Goal: Task Accomplishment & Management: Manage account settings

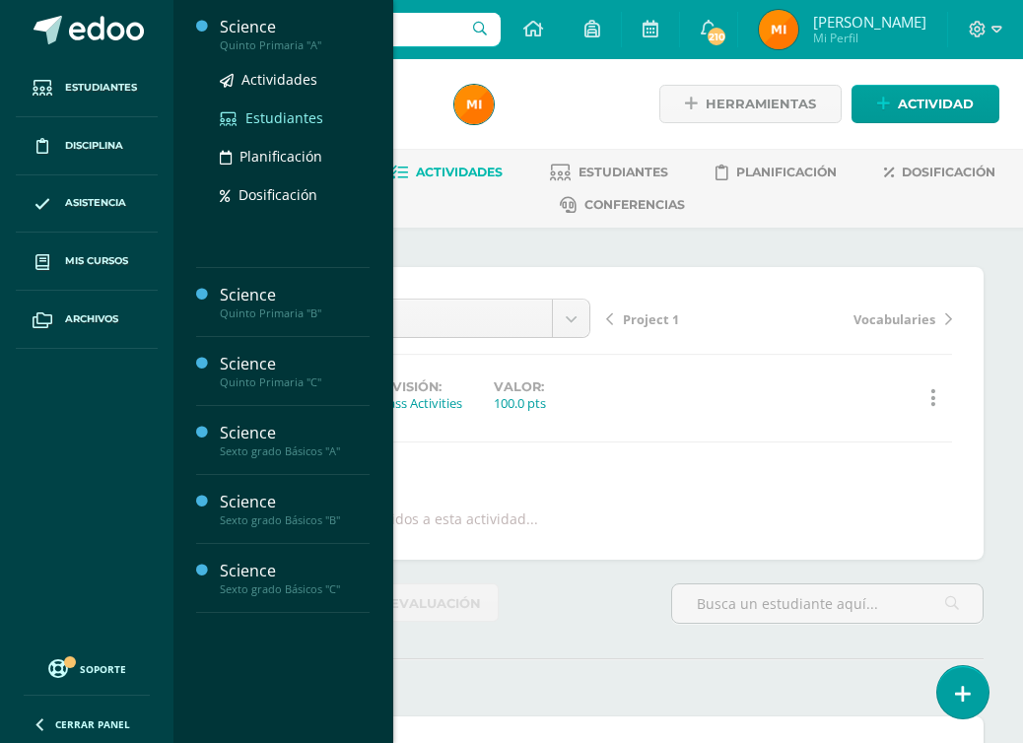
click at [291, 116] on span "Estudiantes" at bounding box center [284, 117] width 78 height 19
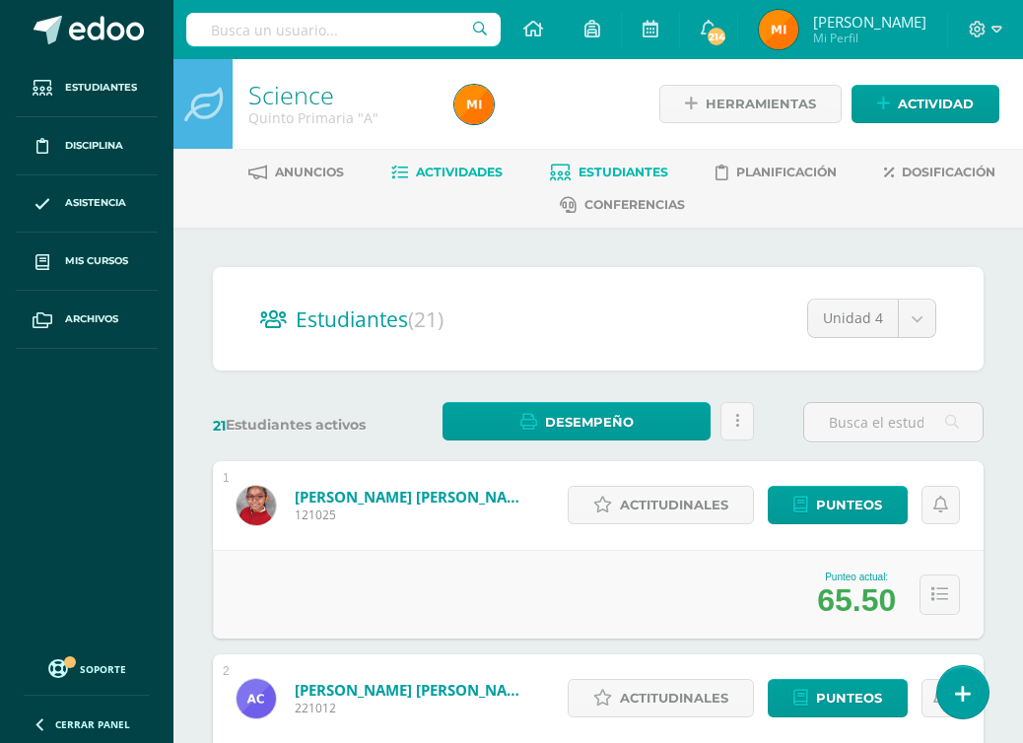
click at [463, 172] on span "Actividades" at bounding box center [459, 172] width 87 height 15
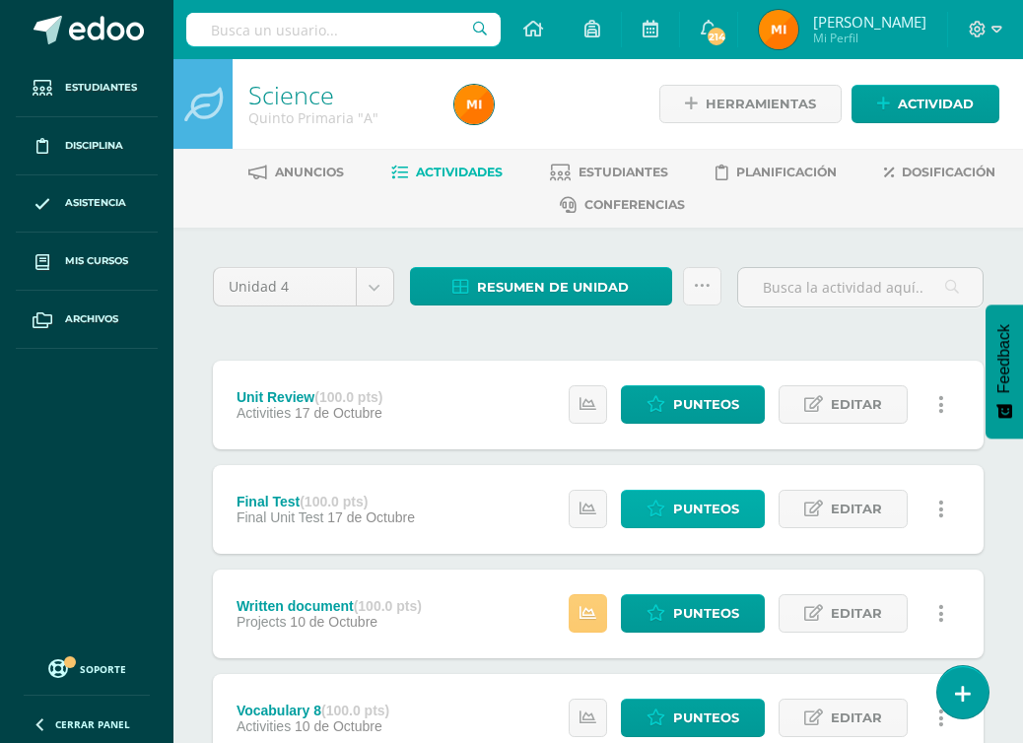
click at [722, 513] on span "Punteos" at bounding box center [706, 509] width 66 height 36
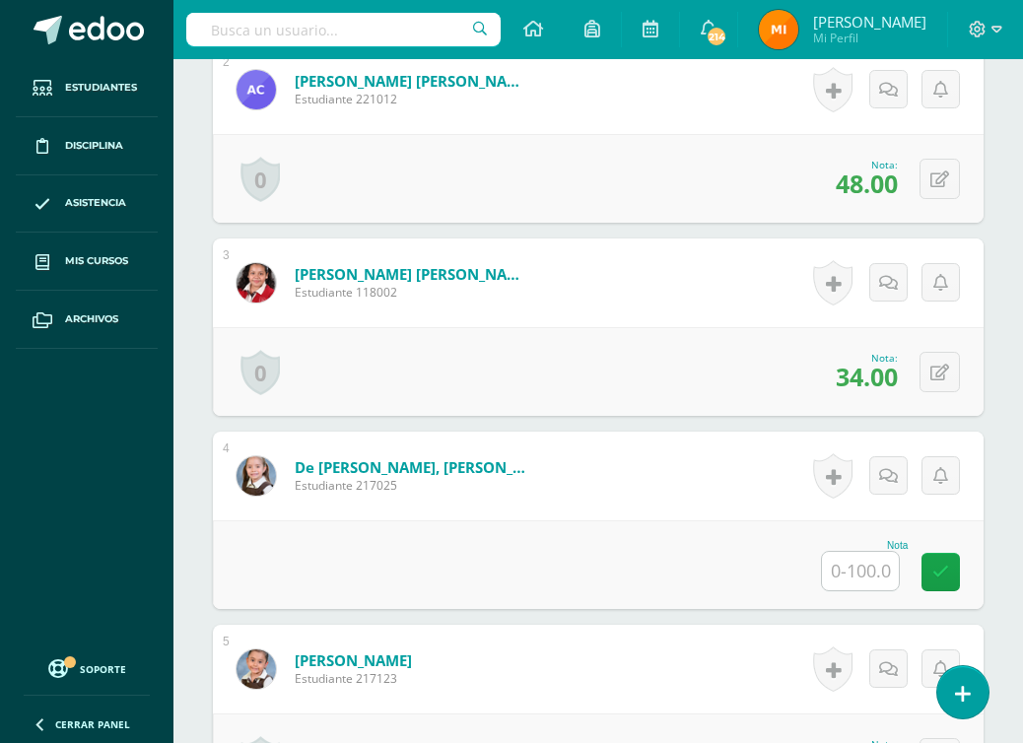
scroll to position [927, 0]
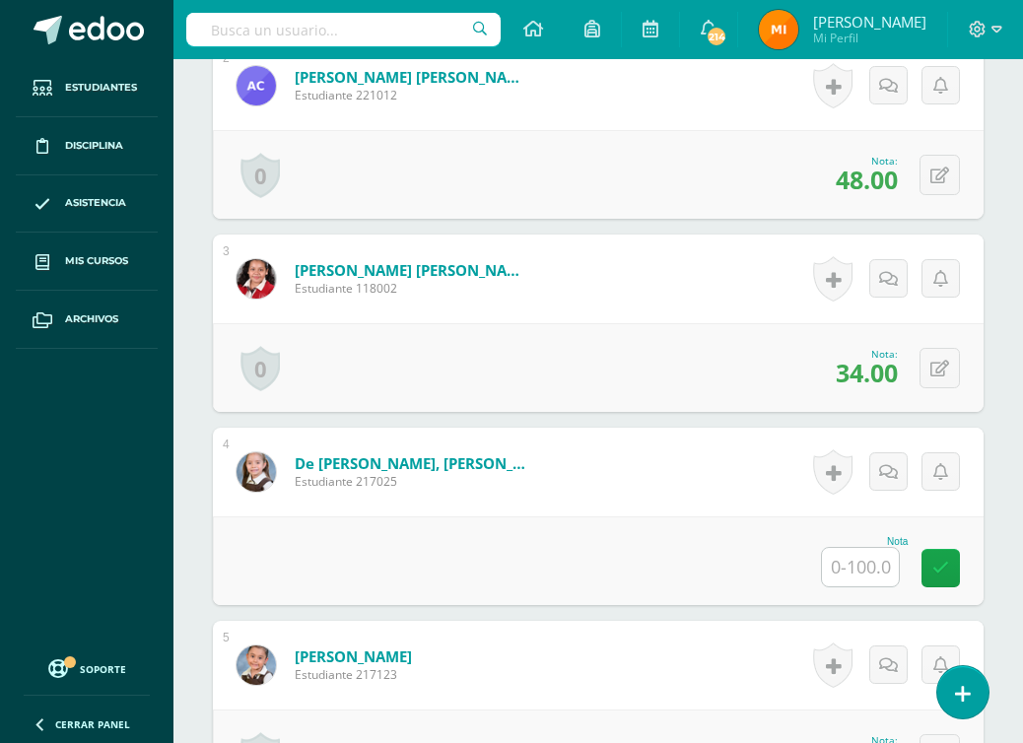
click at [850, 568] on input "text" at bounding box center [860, 567] width 77 height 38
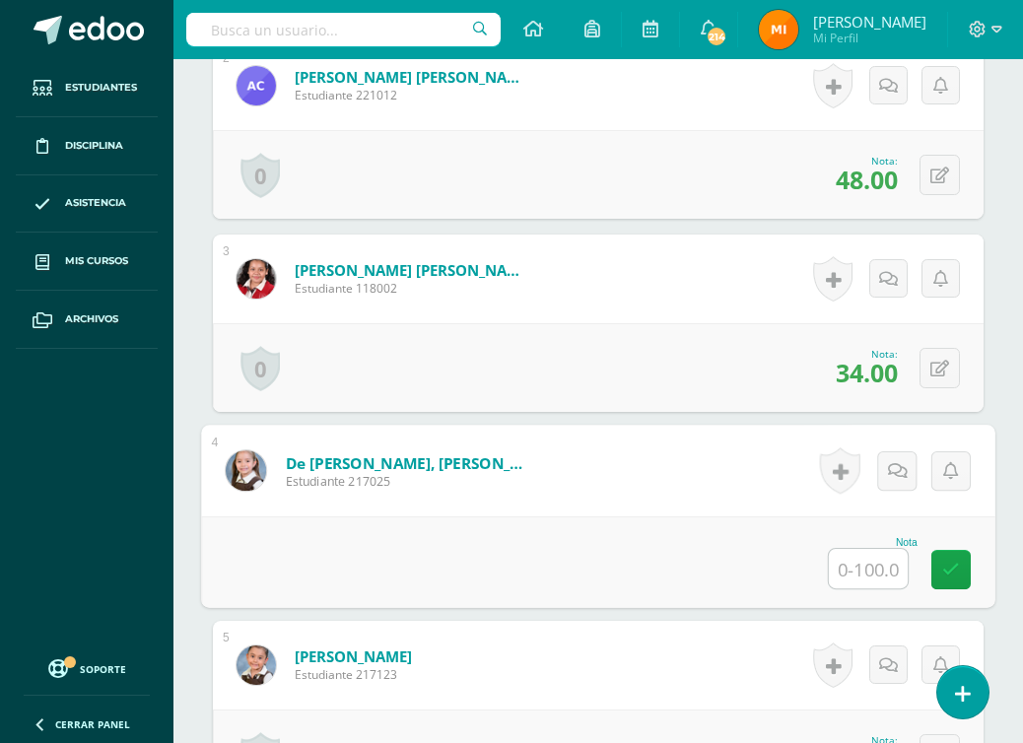
paste input "1"
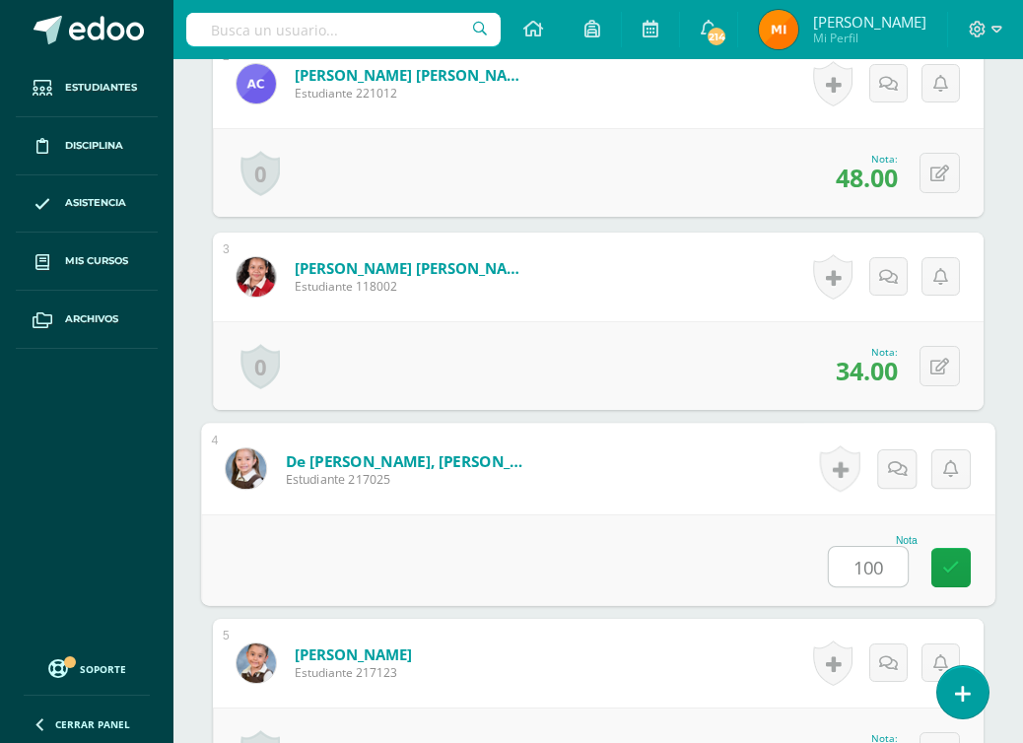
drag, startPoint x: 886, startPoint y: 569, endPoint x: 855, endPoint y: 572, distance: 31.7
click at [855, 572] on input "100" at bounding box center [868, 566] width 79 height 39
type input "100"
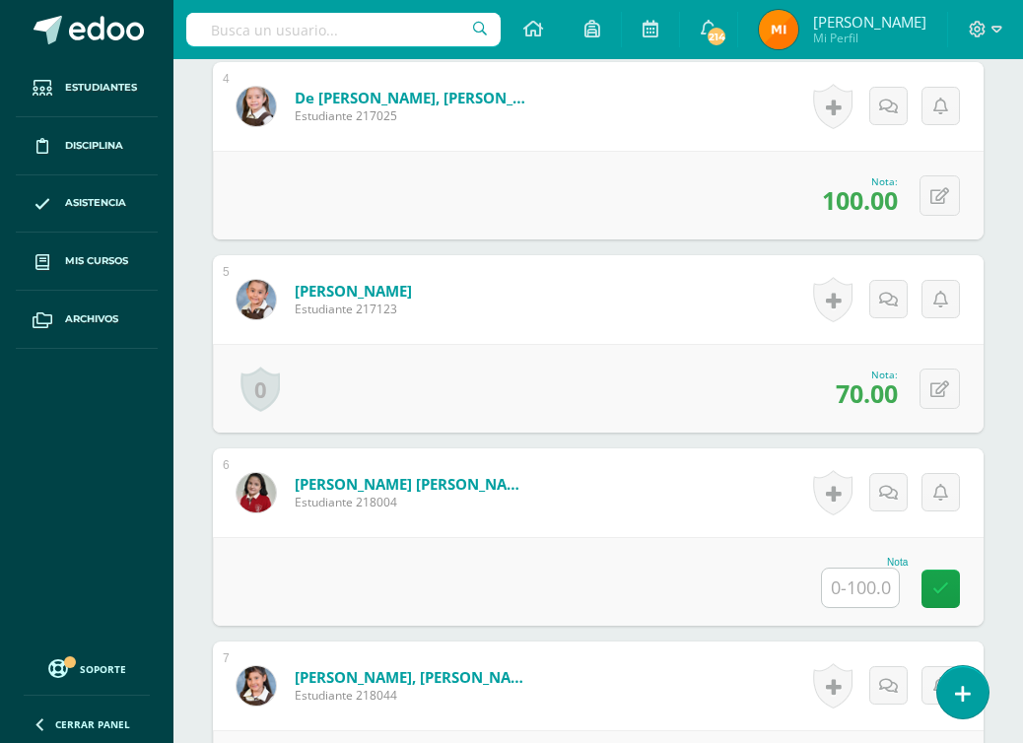
scroll to position [1367, 0]
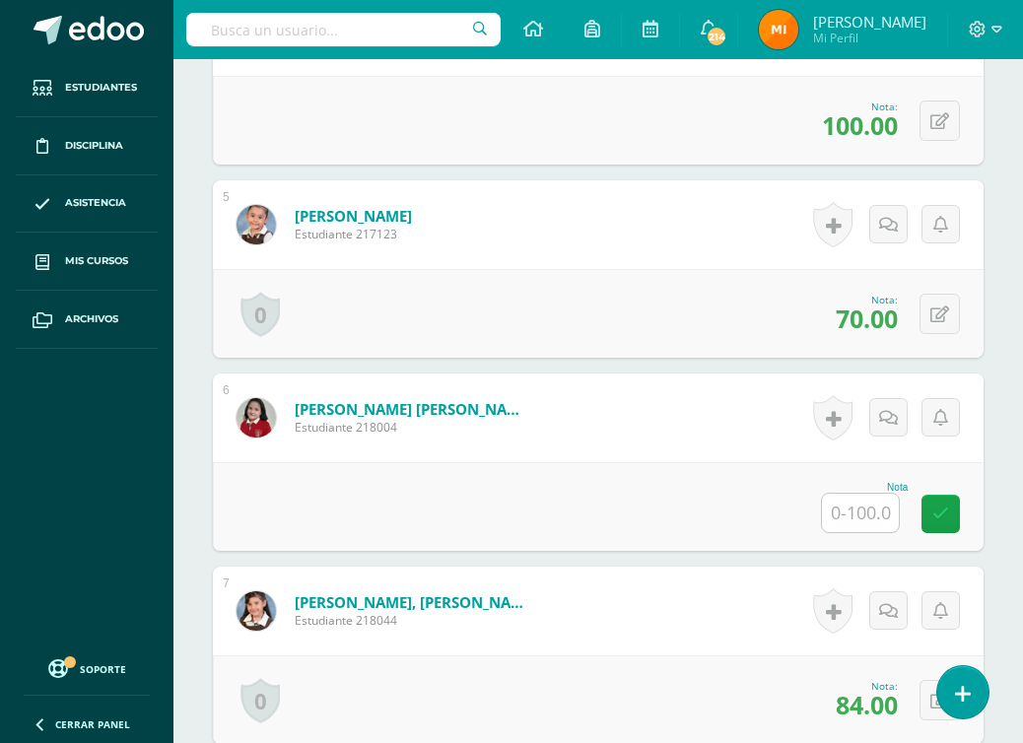
click at [856, 517] on input "text" at bounding box center [860, 513] width 77 height 38
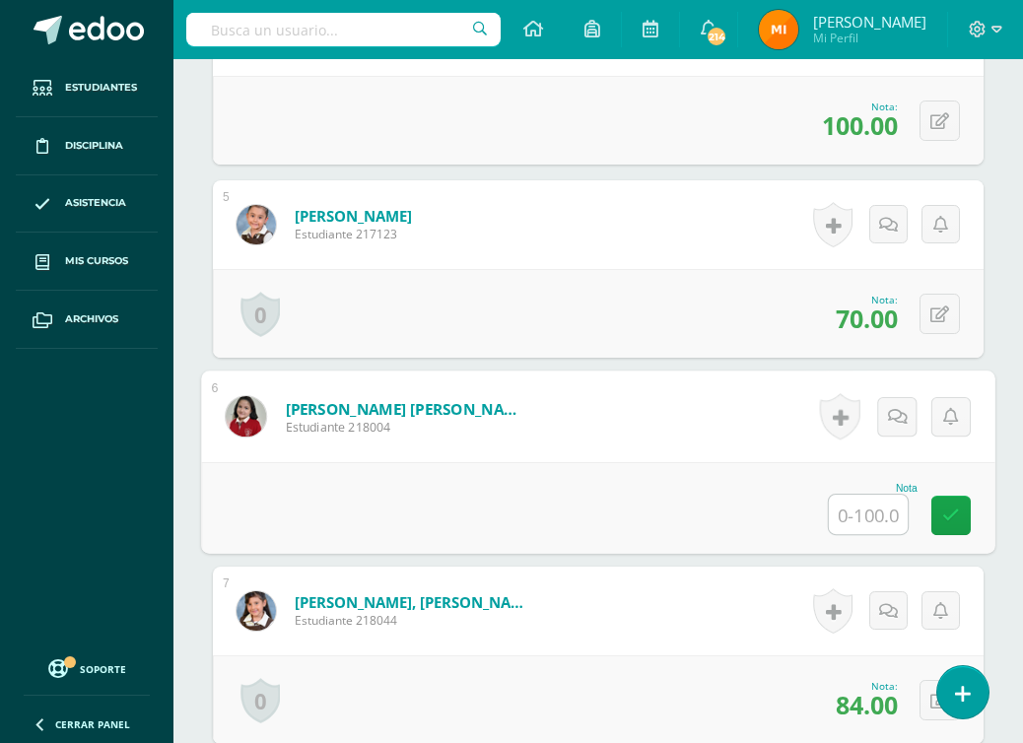
paste input "100"
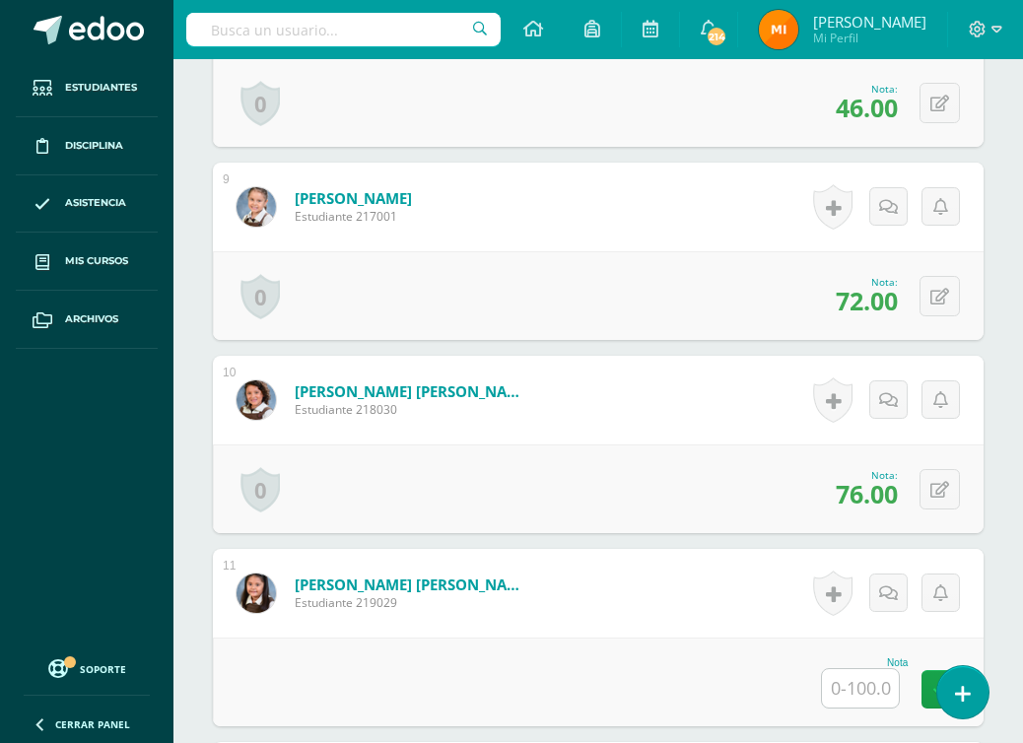
scroll to position [2191, 0]
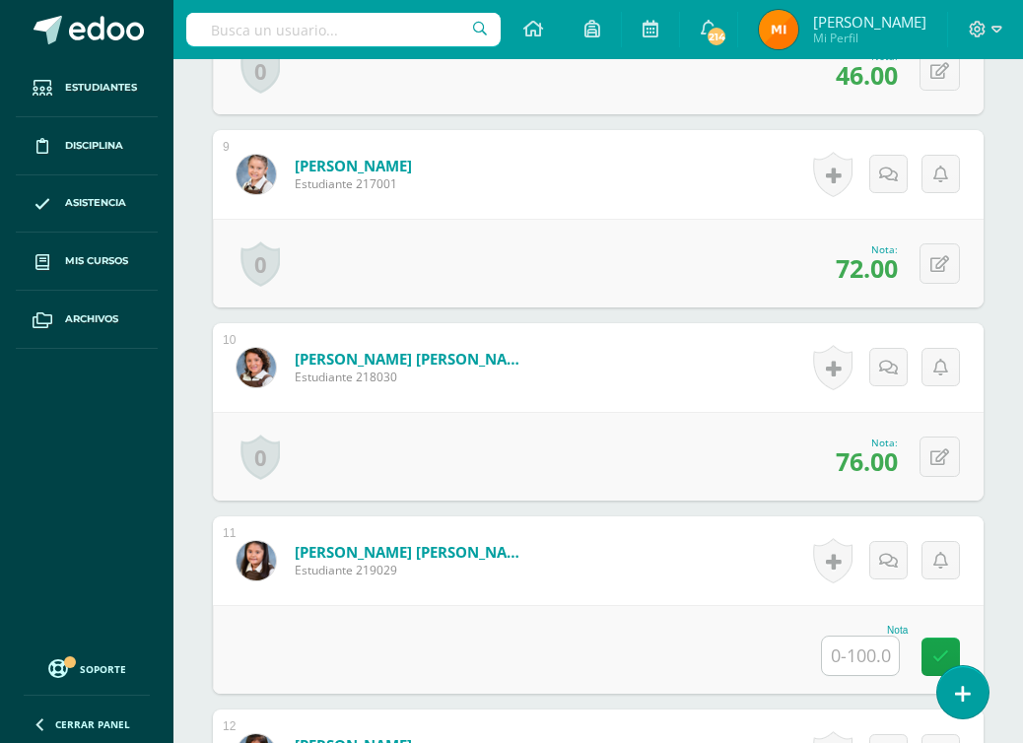
type input "100"
click at [876, 657] on input "text" at bounding box center [868, 657] width 79 height 39
paste input "100"
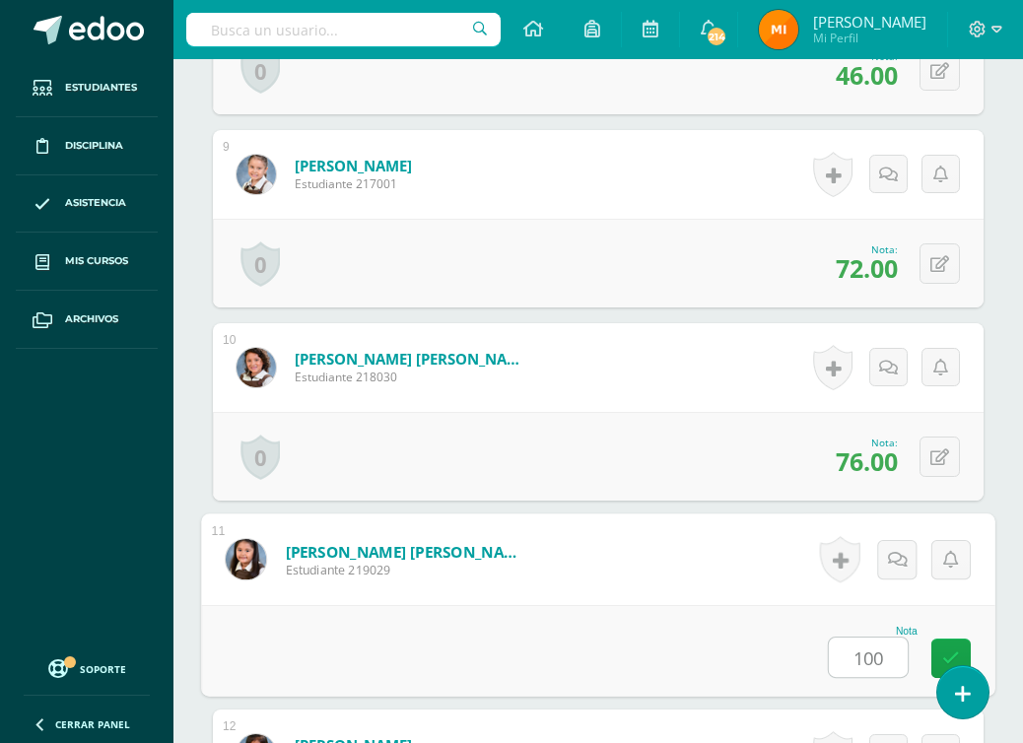
type input "100"
click at [1010, 628] on div "¿Estás seguro que quieres eliminar esta actividad? Esto borrará la actividad y …" at bounding box center [599, 444] width 850 height 4815
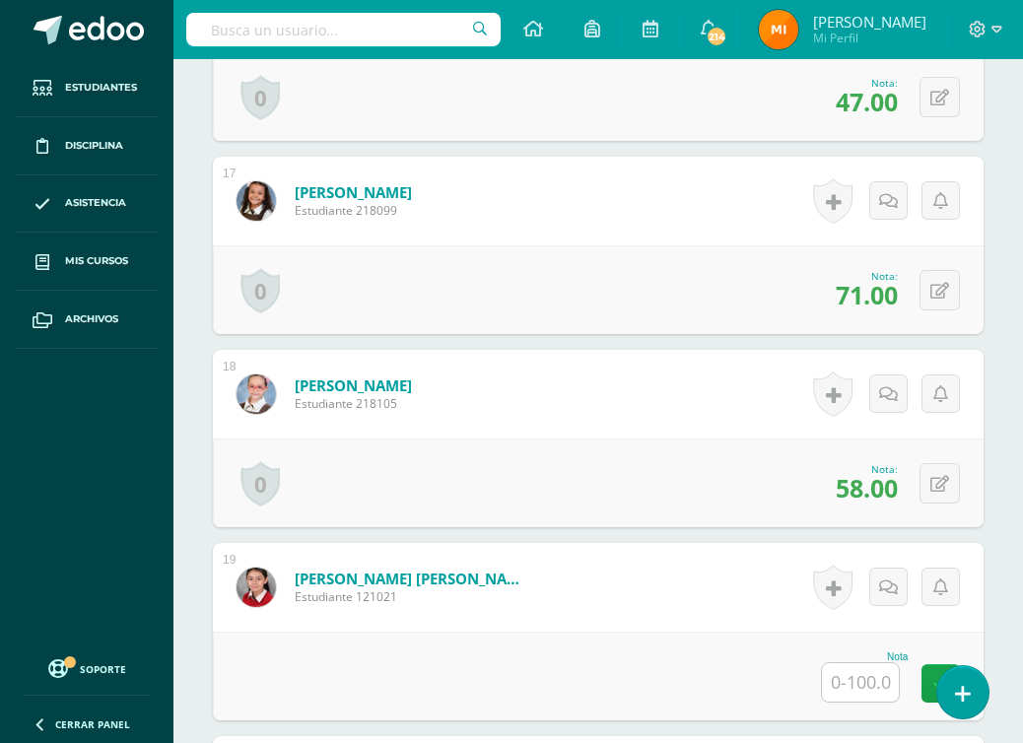
scroll to position [3808, 0]
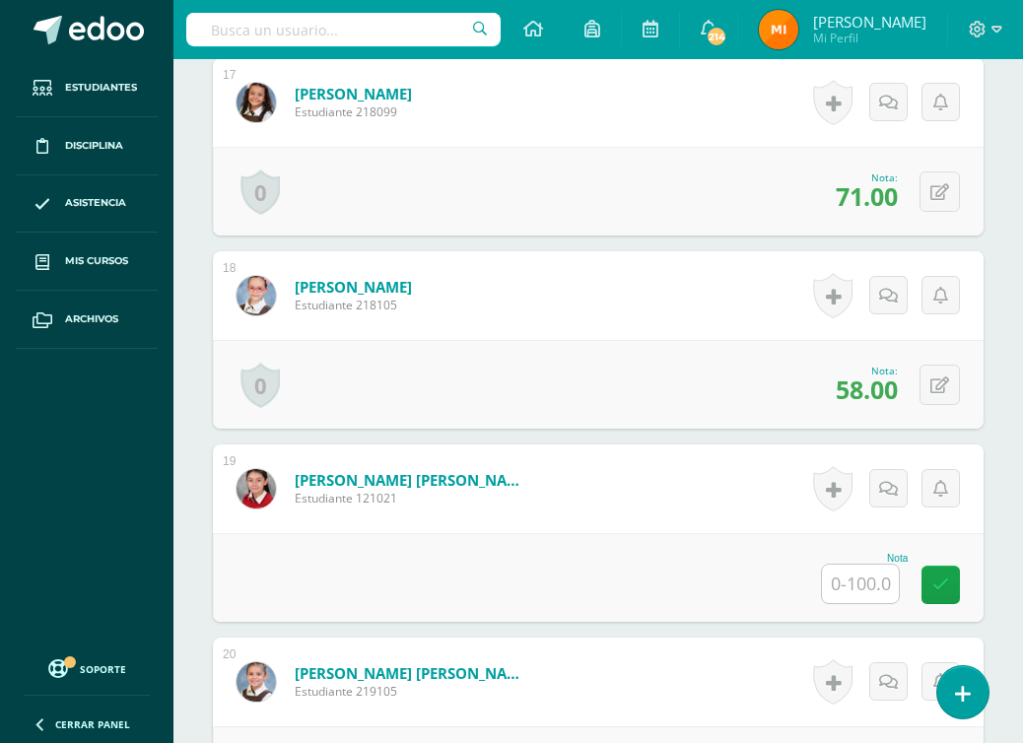
click at [875, 588] on input "text" at bounding box center [860, 584] width 77 height 38
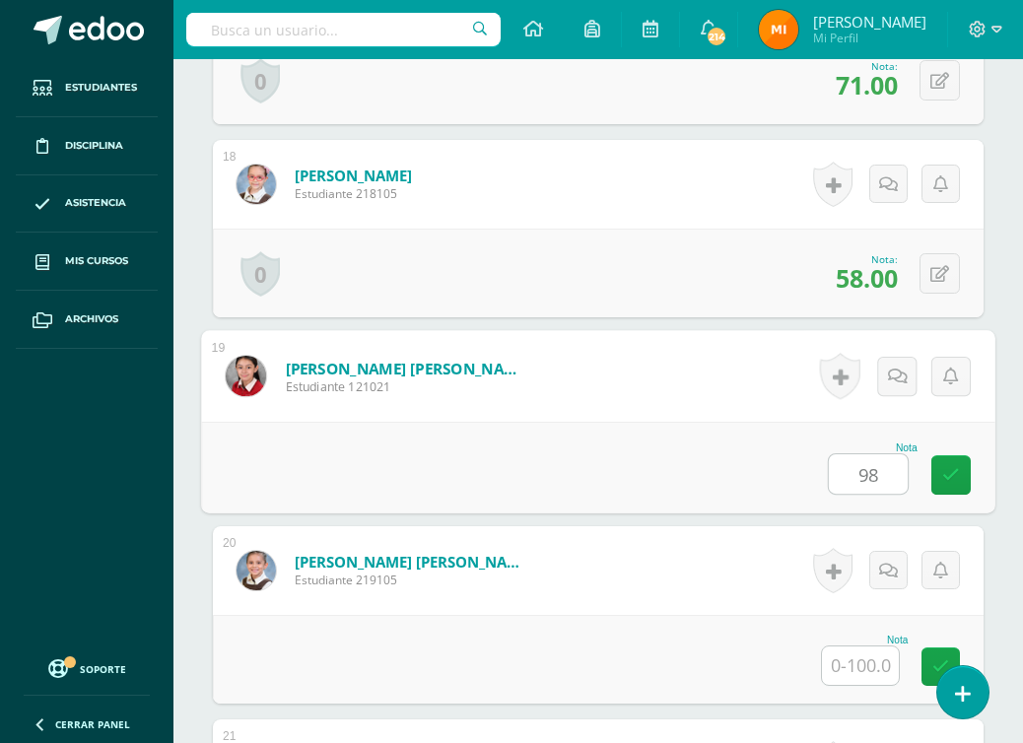
scroll to position [4043, 0]
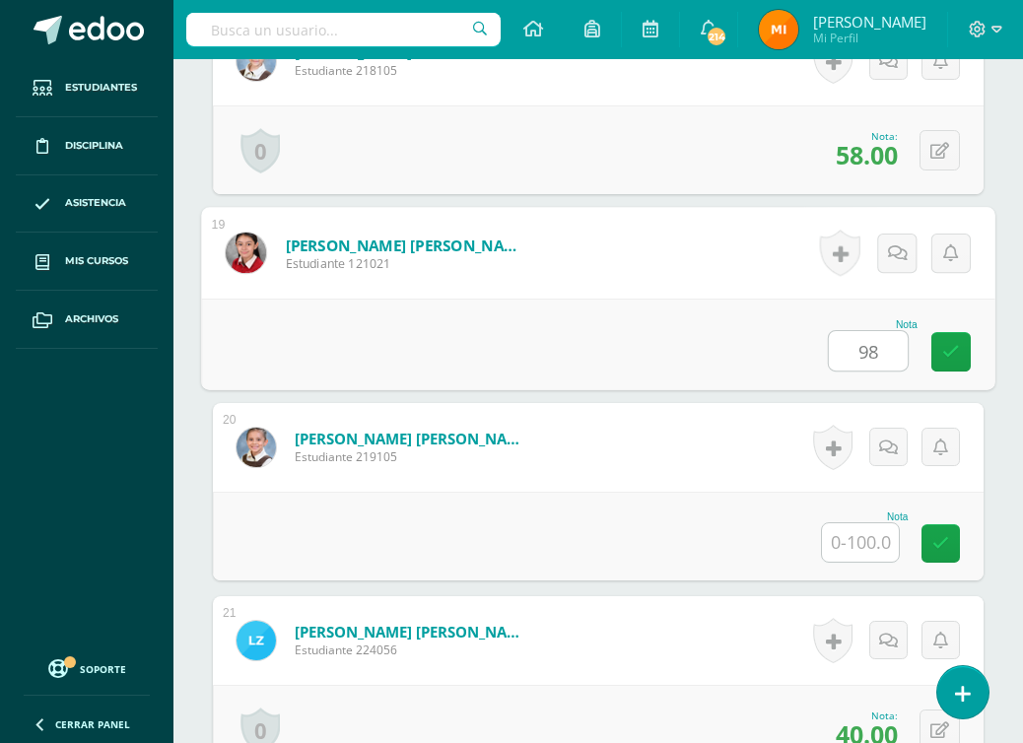
type input "98"
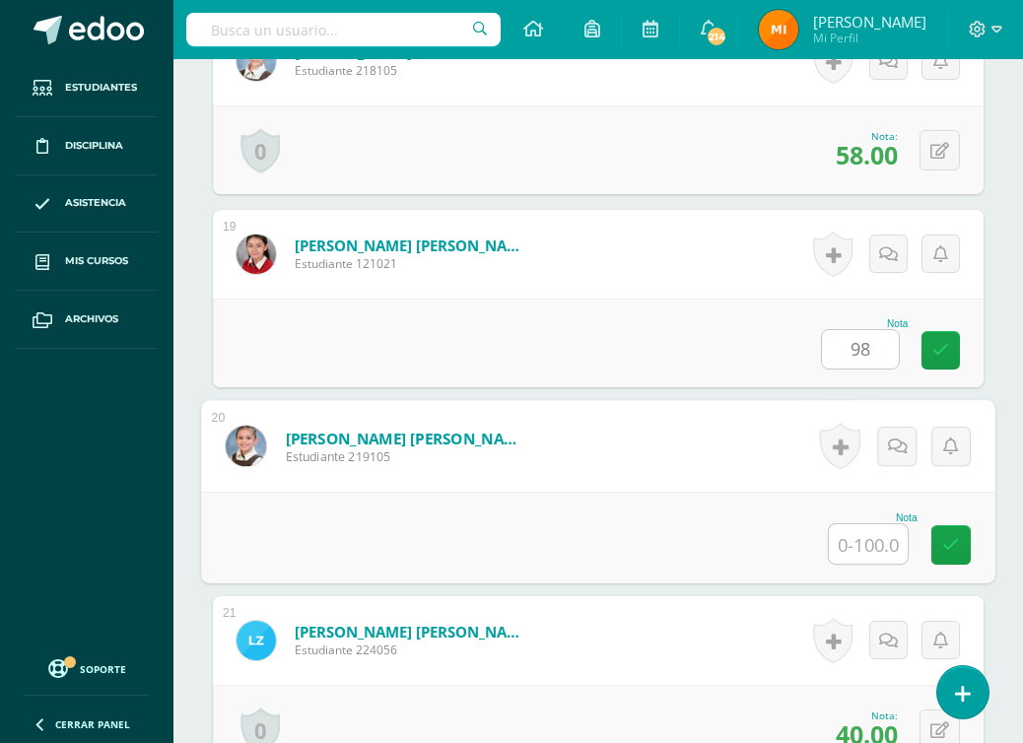
click at [868, 541] on input "text" at bounding box center [868, 543] width 79 height 39
type input "95"
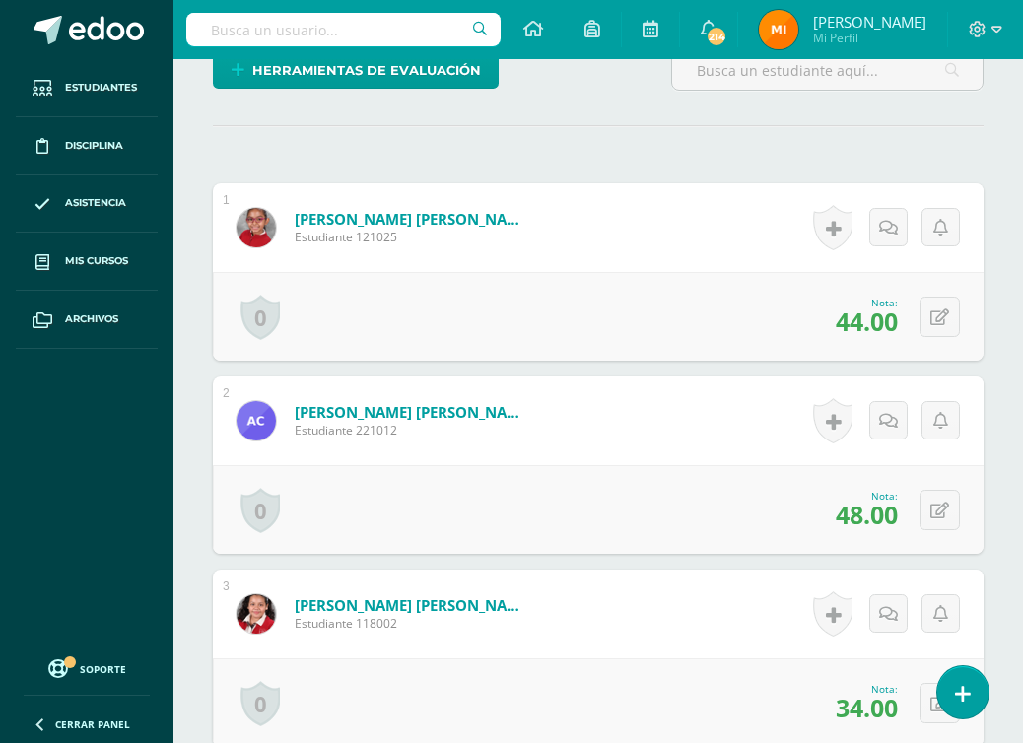
scroll to position [0, 0]
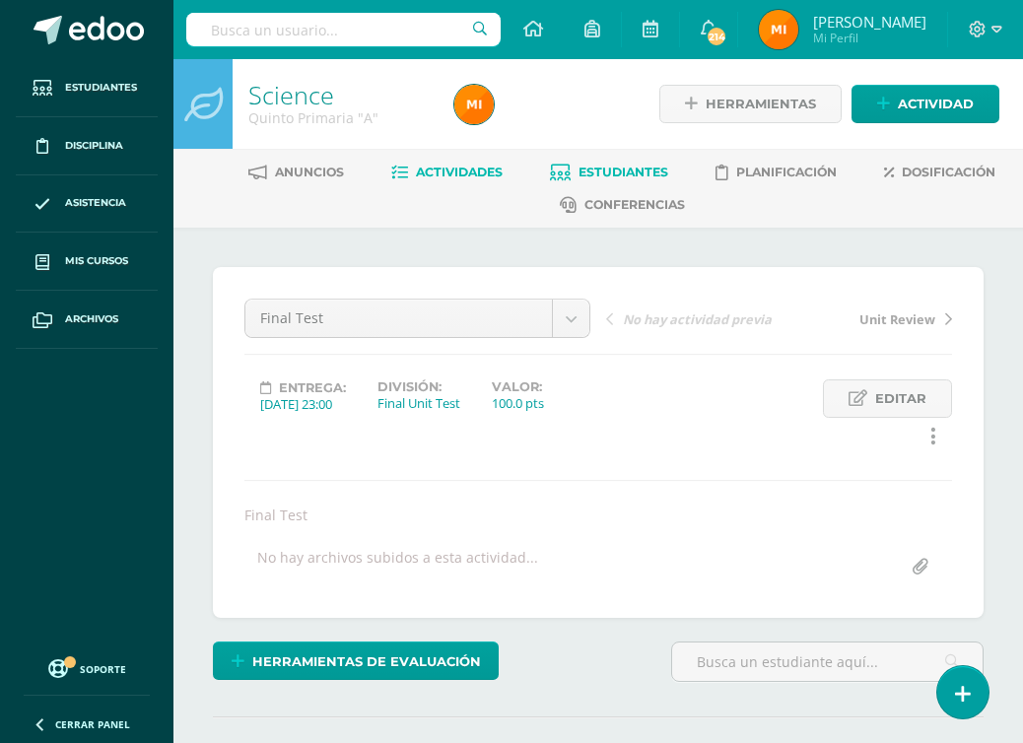
click at [596, 175] on span "Estudiantes" at bounding box center [624, 172] width 90 height 15
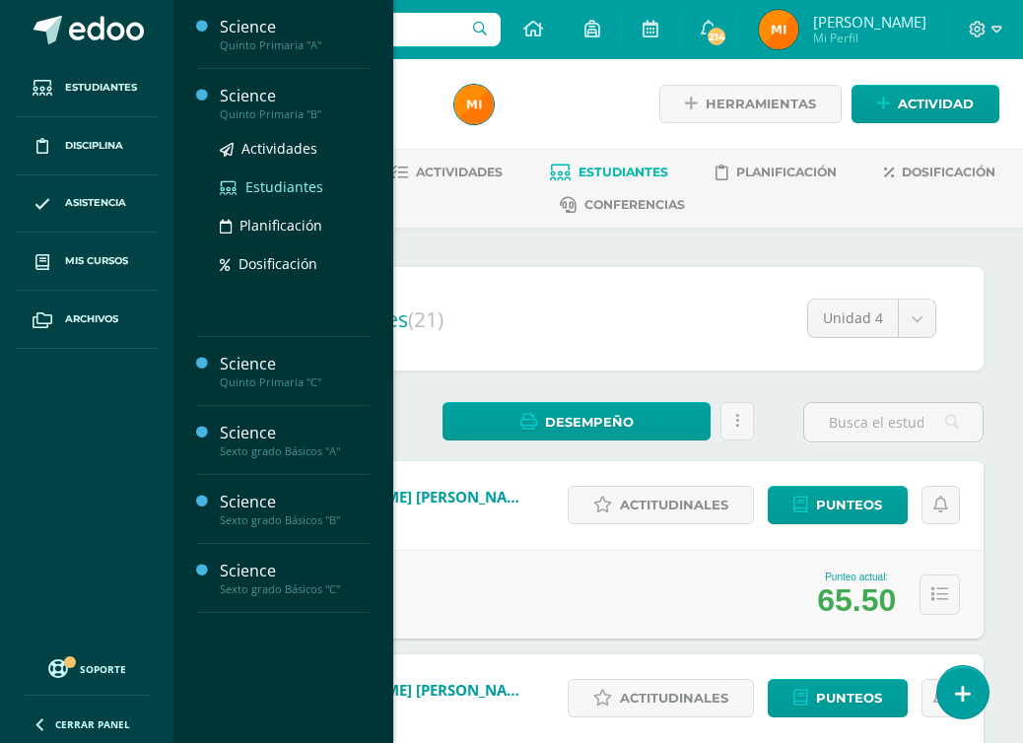
click at [280, 186] on span "Estudiantes" at bounding box center [284, 186] width 78 height 19
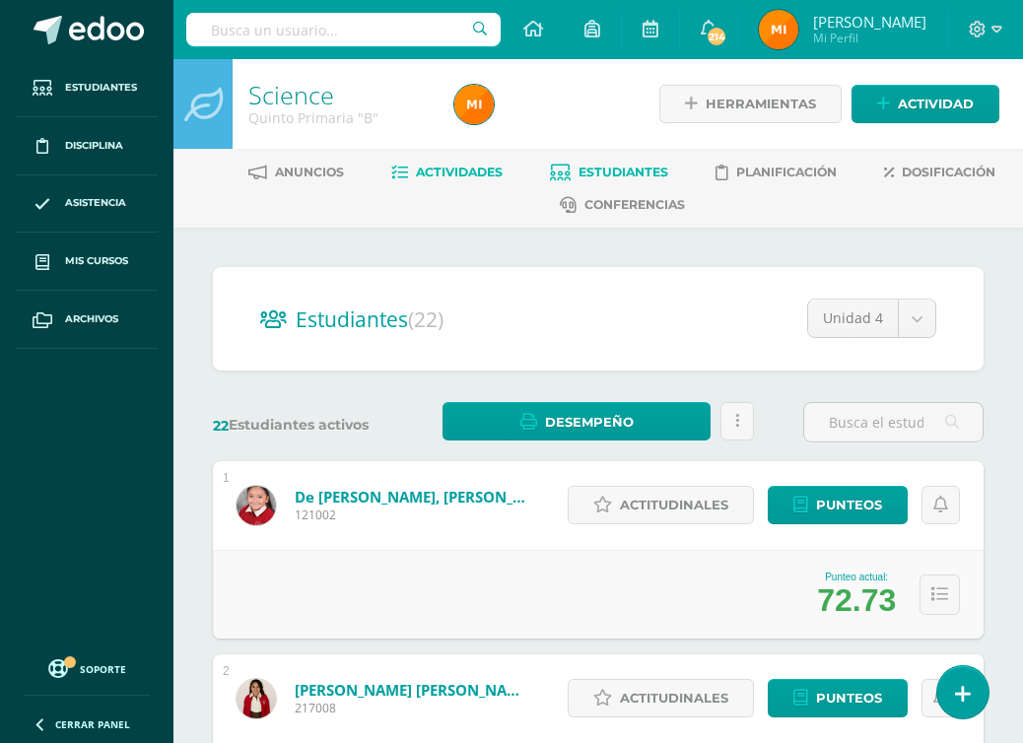
click at [436, 169] on span "Actividades" at bounding box center [459, 172] width 87 height 15
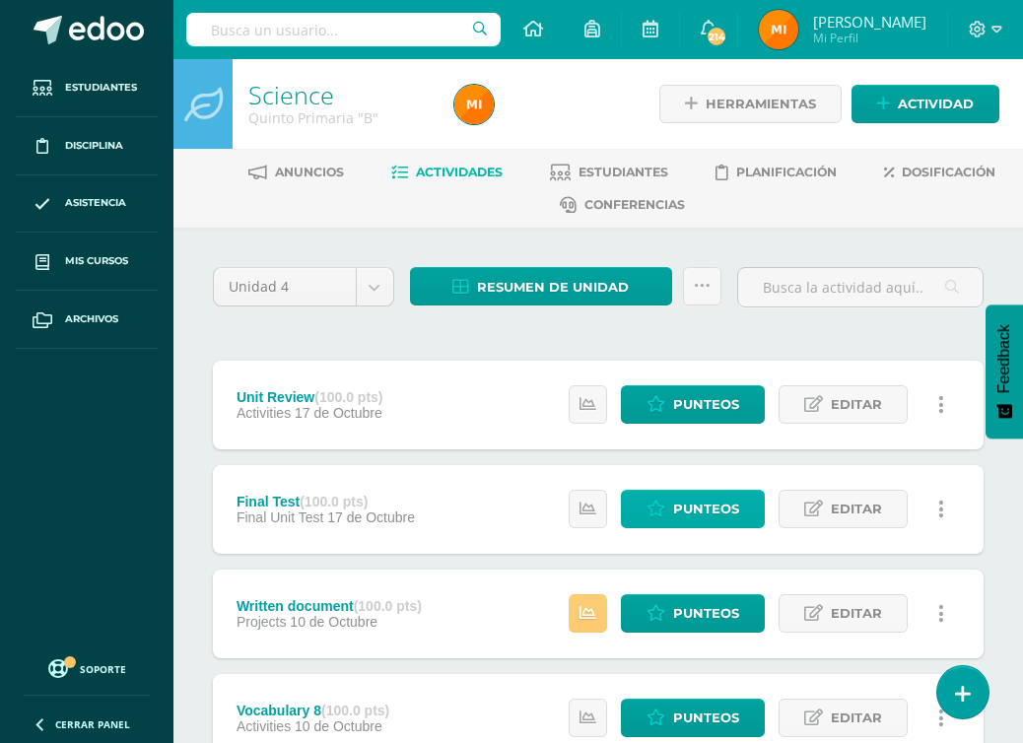
click at [685, 506] on span "Punteos" at bounding box center [706, 509] width 66 height 36
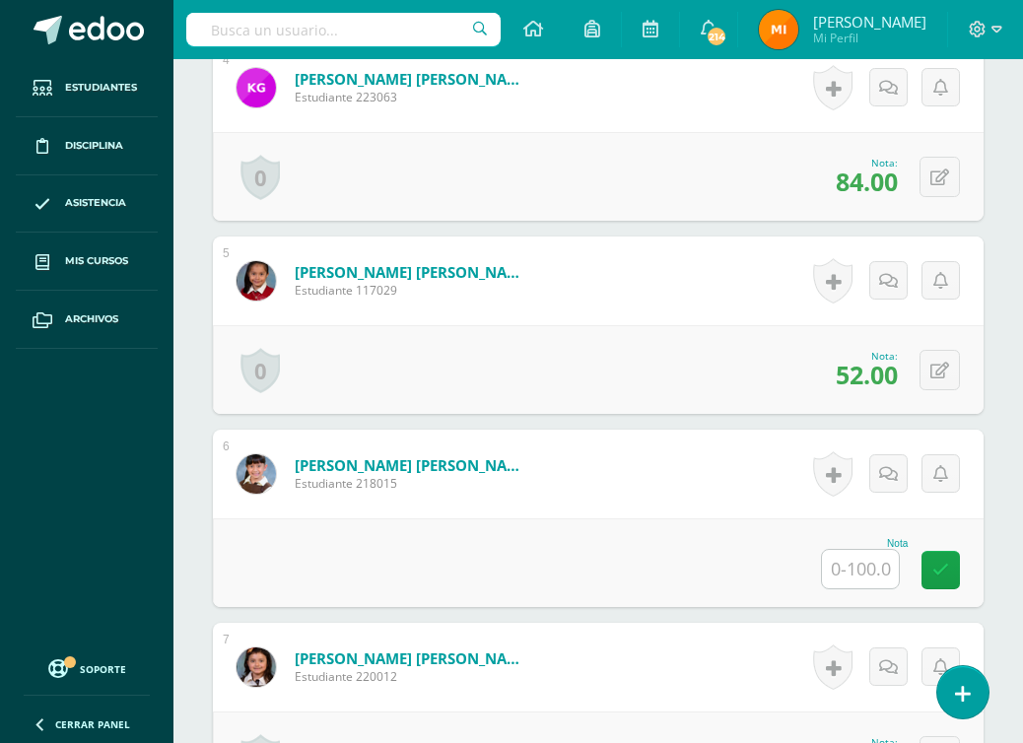
scroll to position [1467, 0]
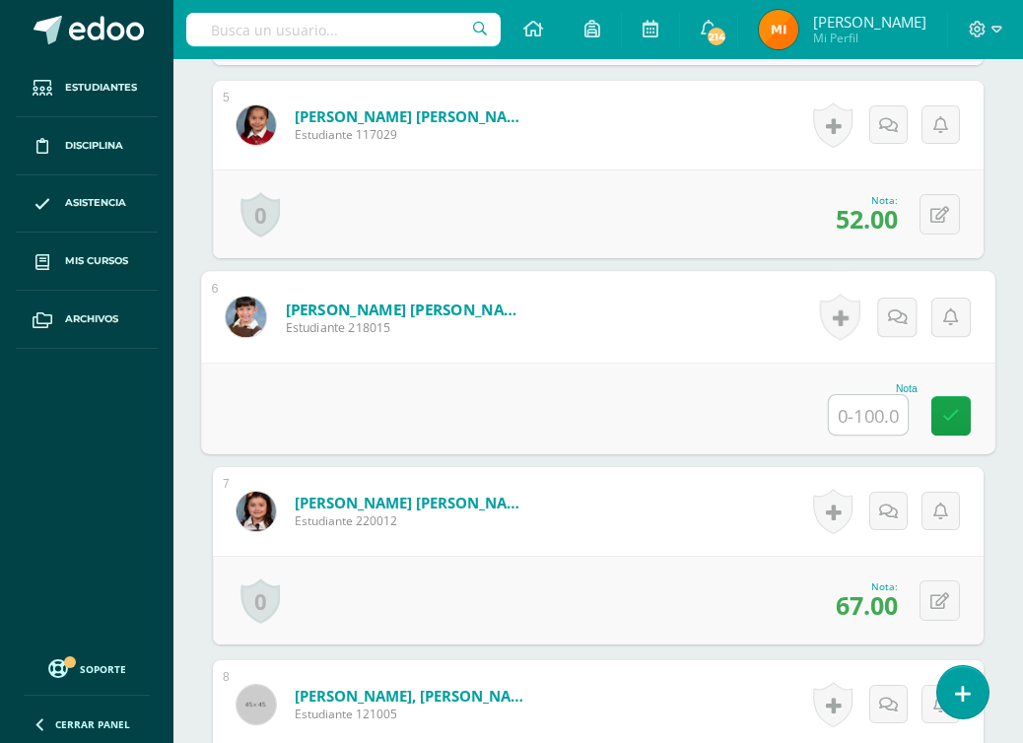
click at [871, 411] on input "text" at bounding box center [868, 414] width 79 height 39
paste input "100"
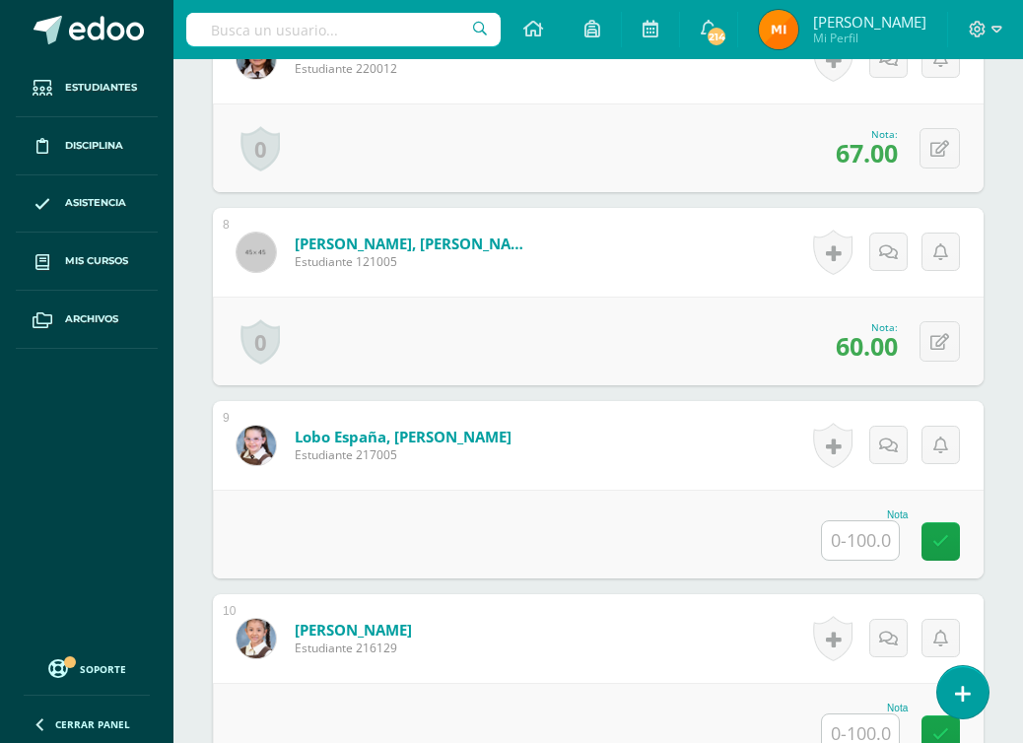
scroll to position [1951, 0]
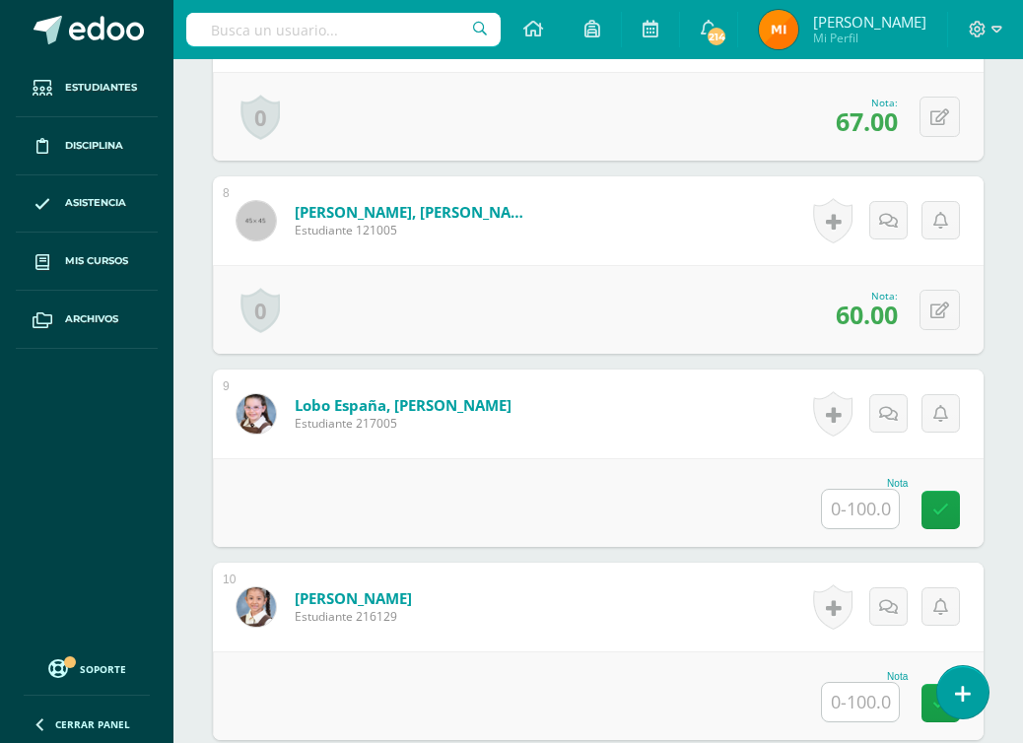
type input "100"
click at [874, 512] on input "text" at bounding box center [860, 509] width 77 height 38
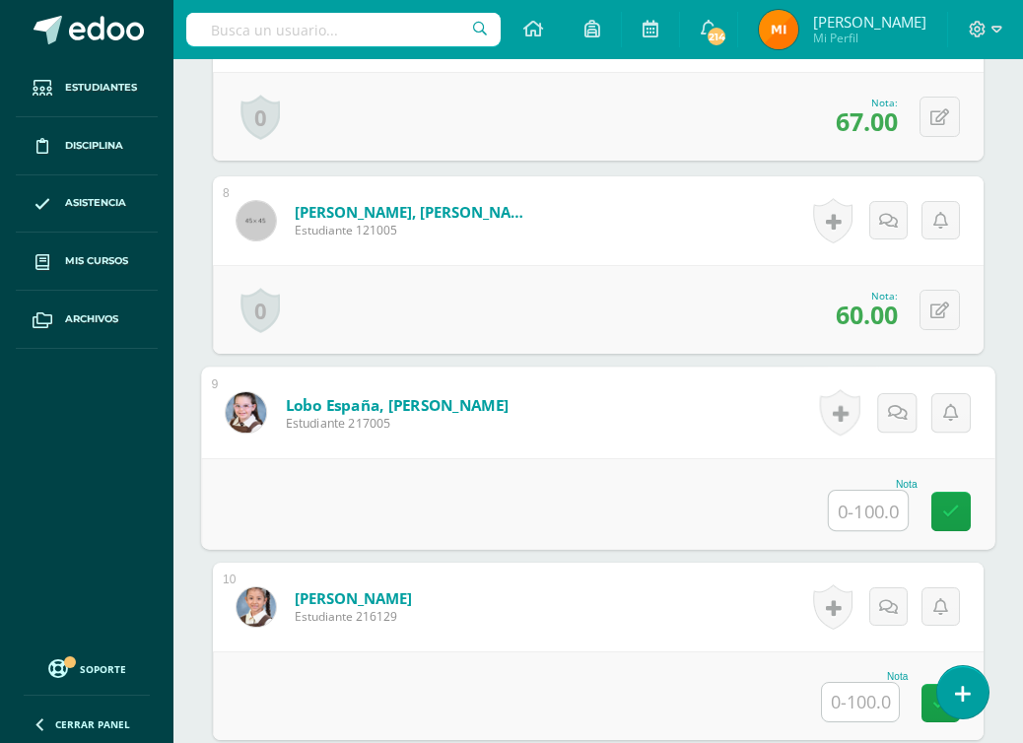
scroll to position [1952, 0]
paste input "100"
type input "100"
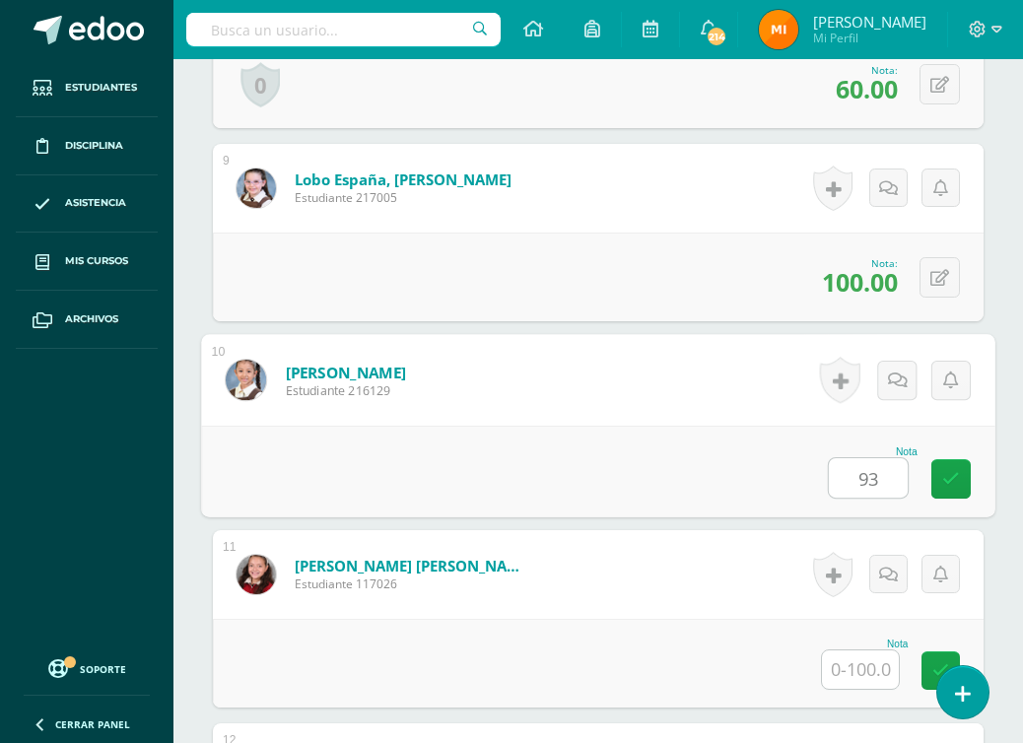
scroll to position [2252, 0]
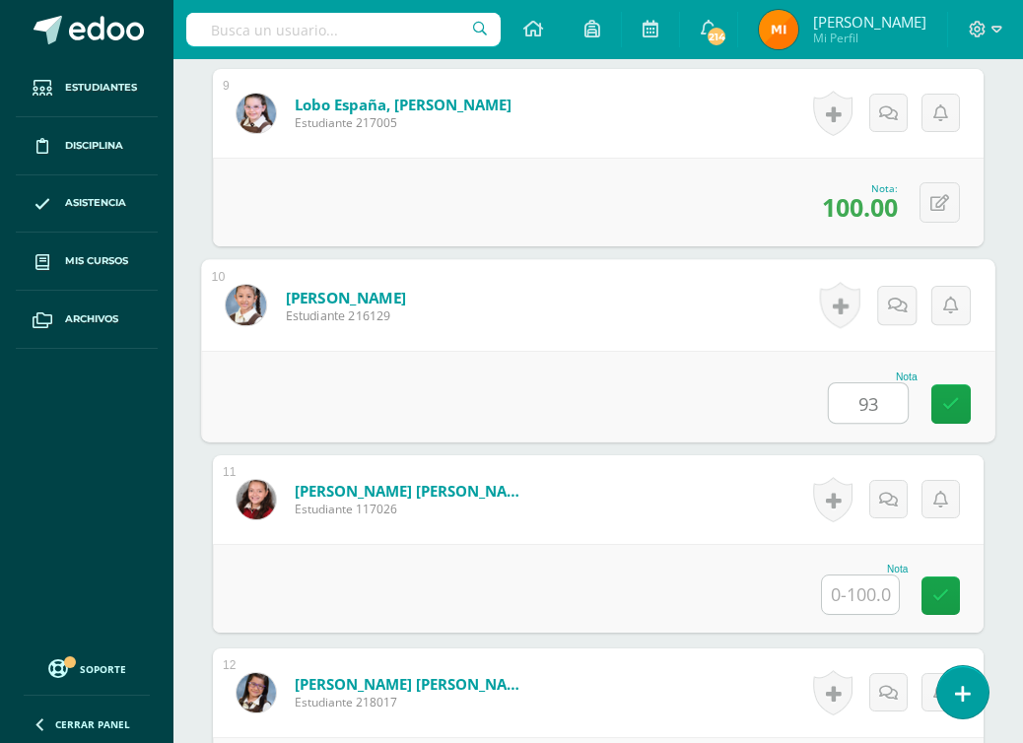
type input "93"
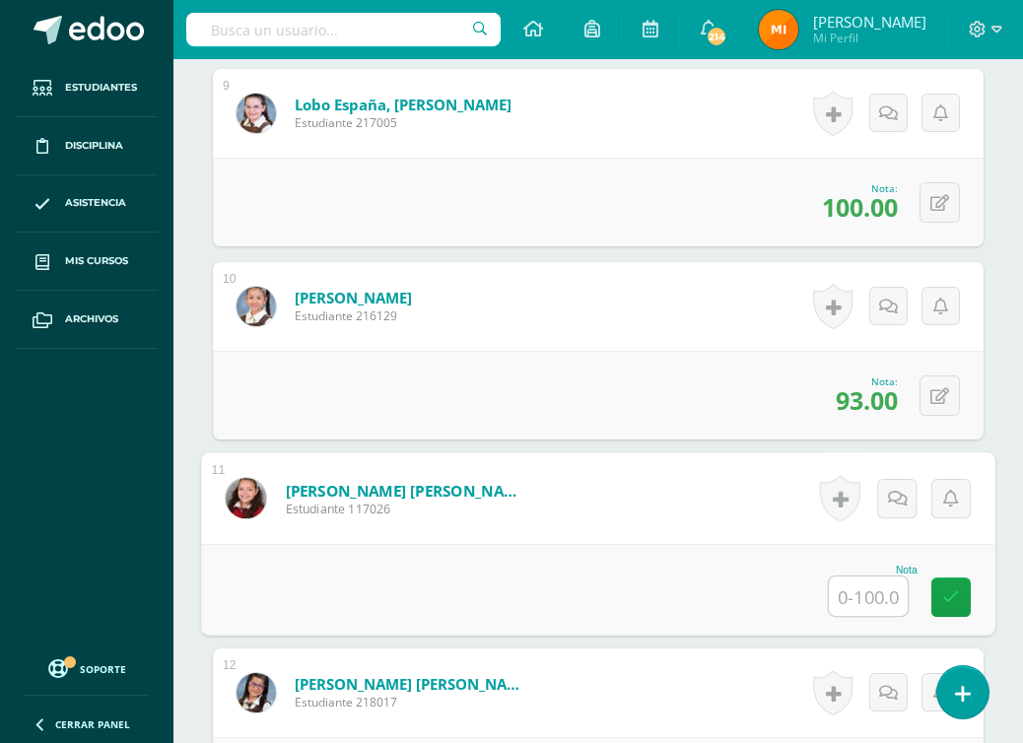
paste input "100"
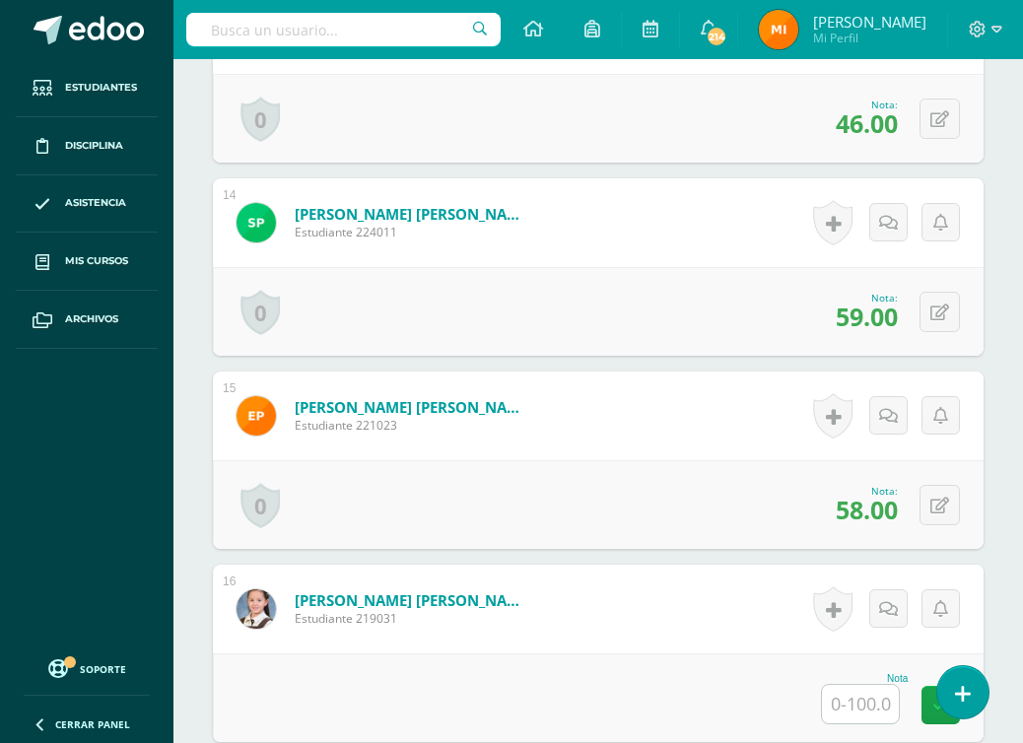
scroll to position [3243, 0]
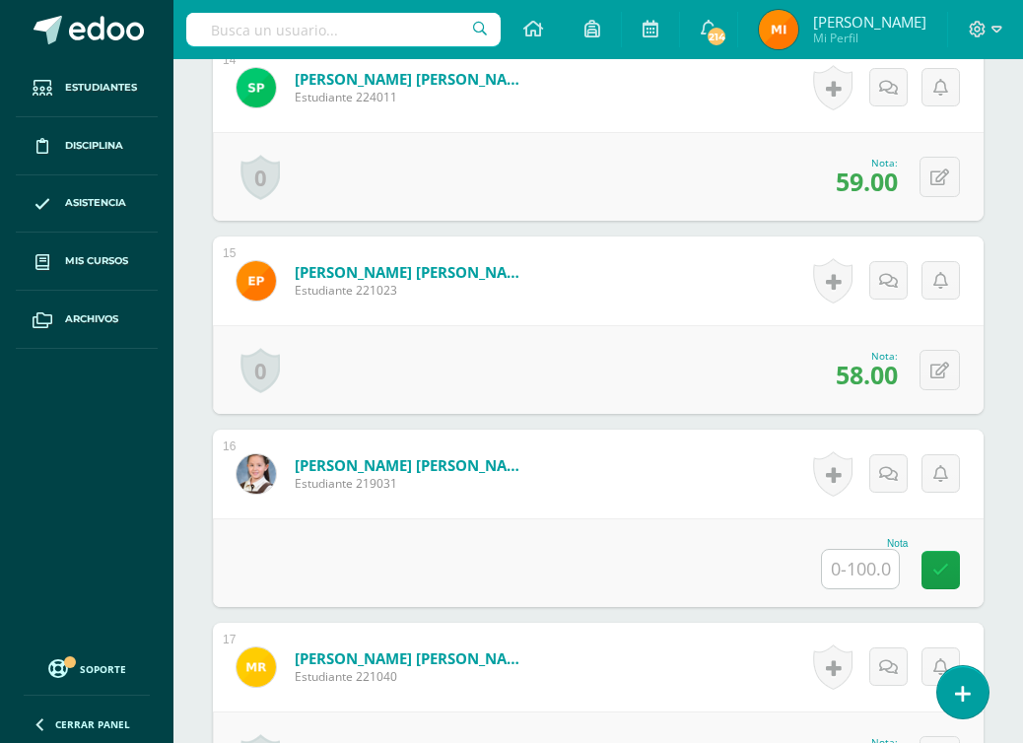
type input "100"
click at [863, 567] on input "text" at bounding box center [860, 569] width 77 height 38
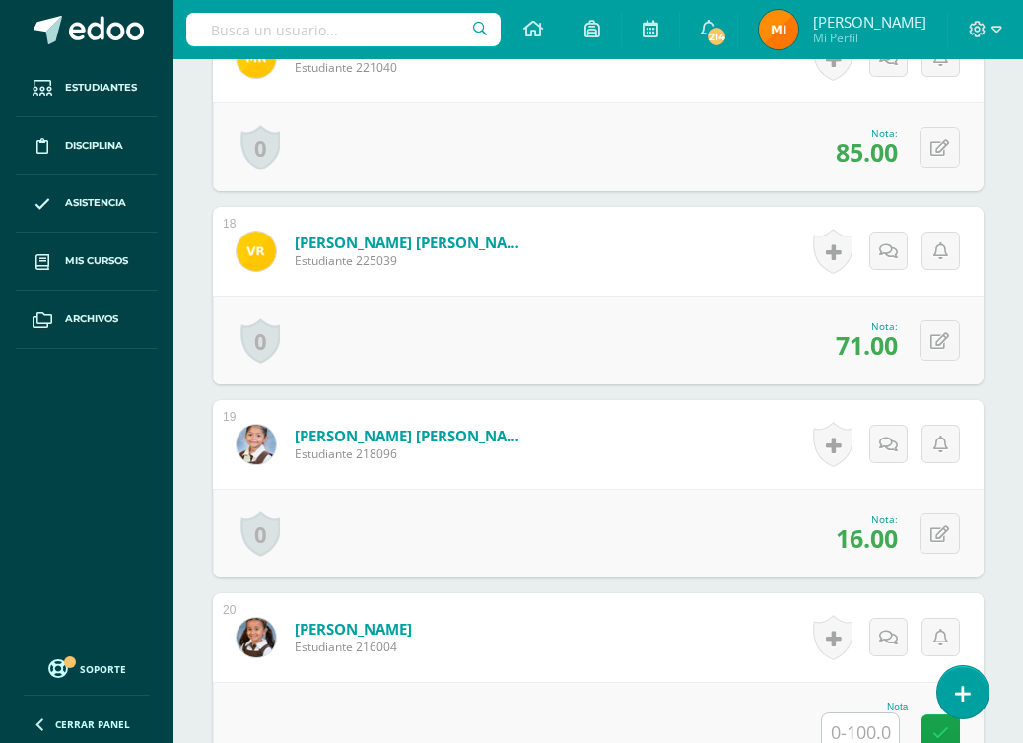
scroll to position [3973, 0]
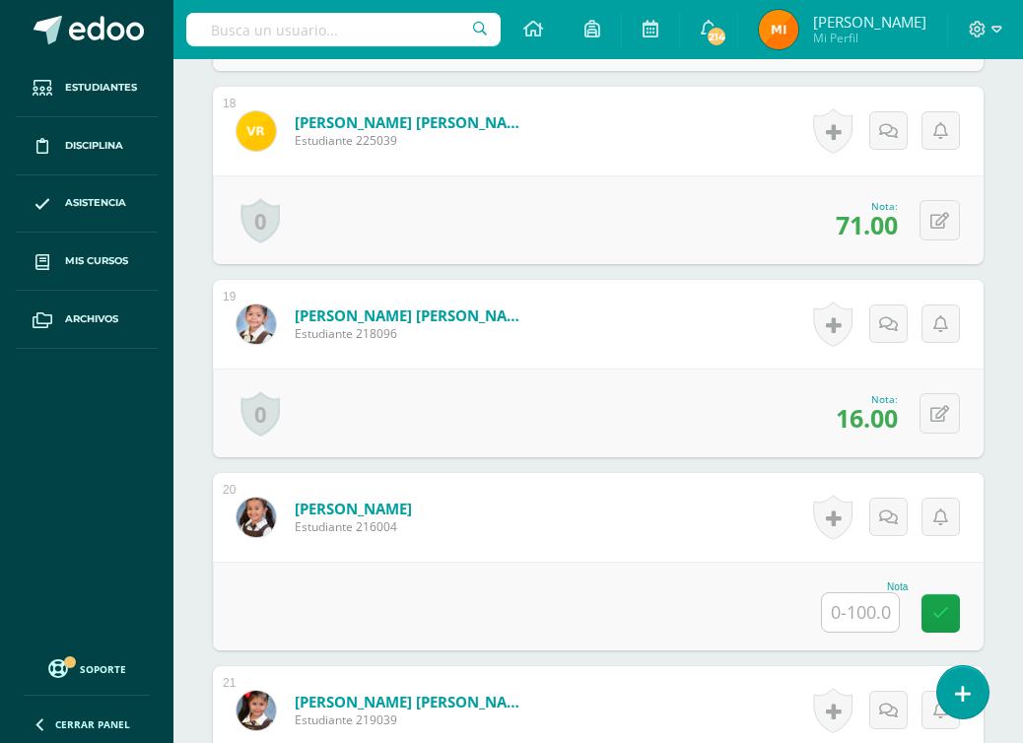
type input "92"
click at [854, 610] on input "text" at bounding box center [860, 612] width 77 height 38
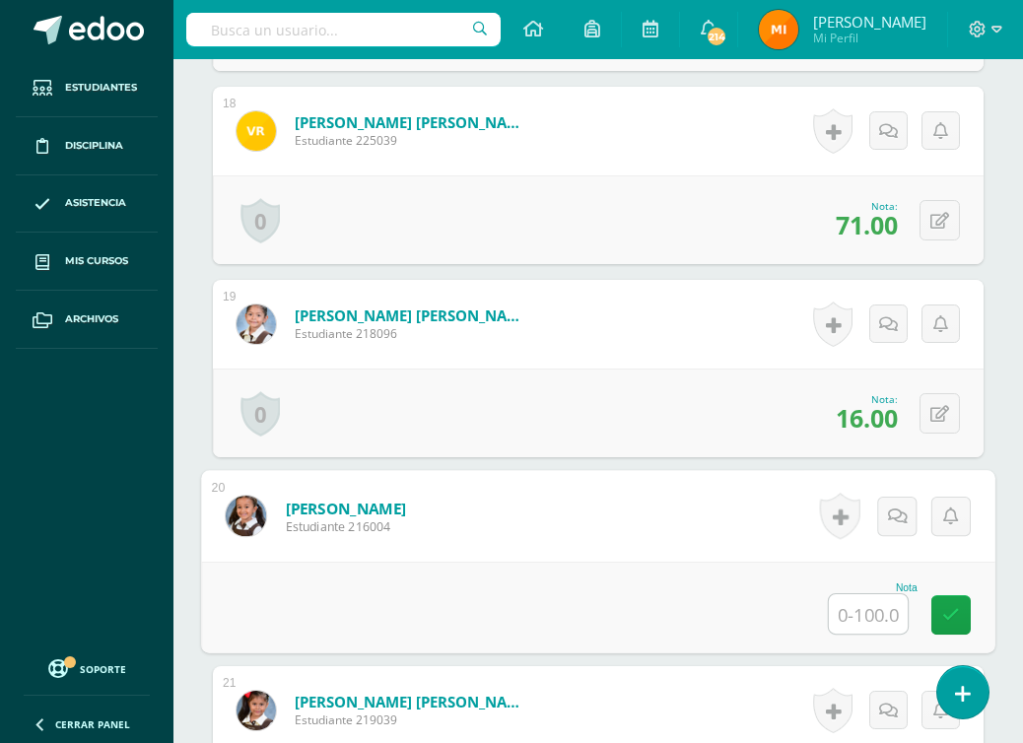
paste input "100"
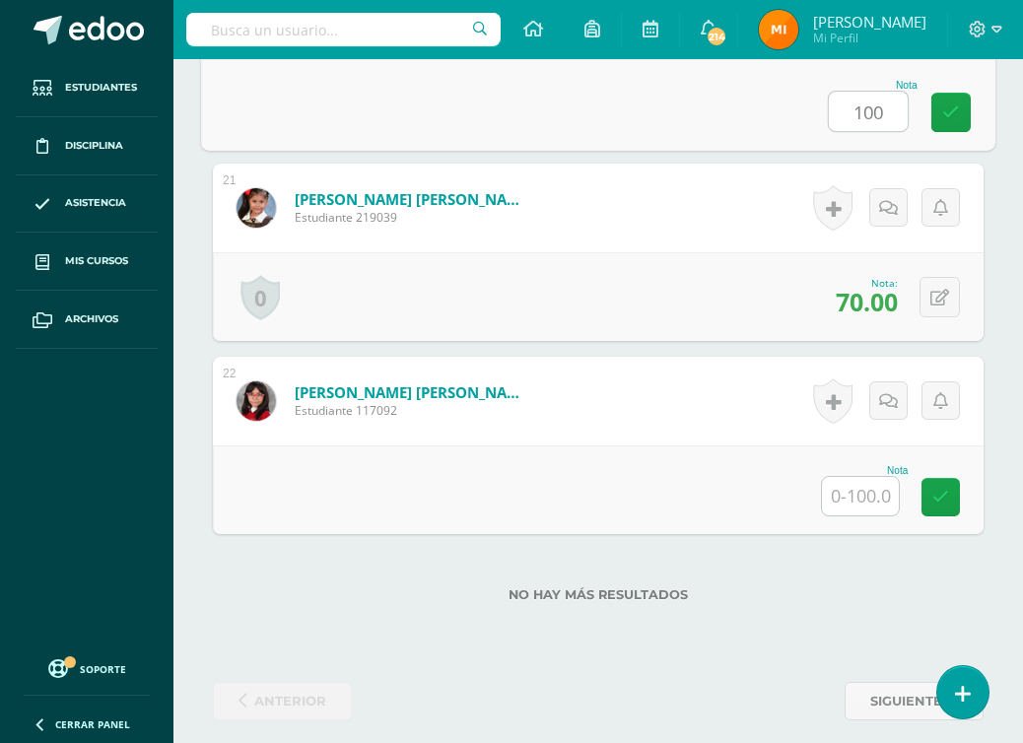
scroll to position [4492, 0]
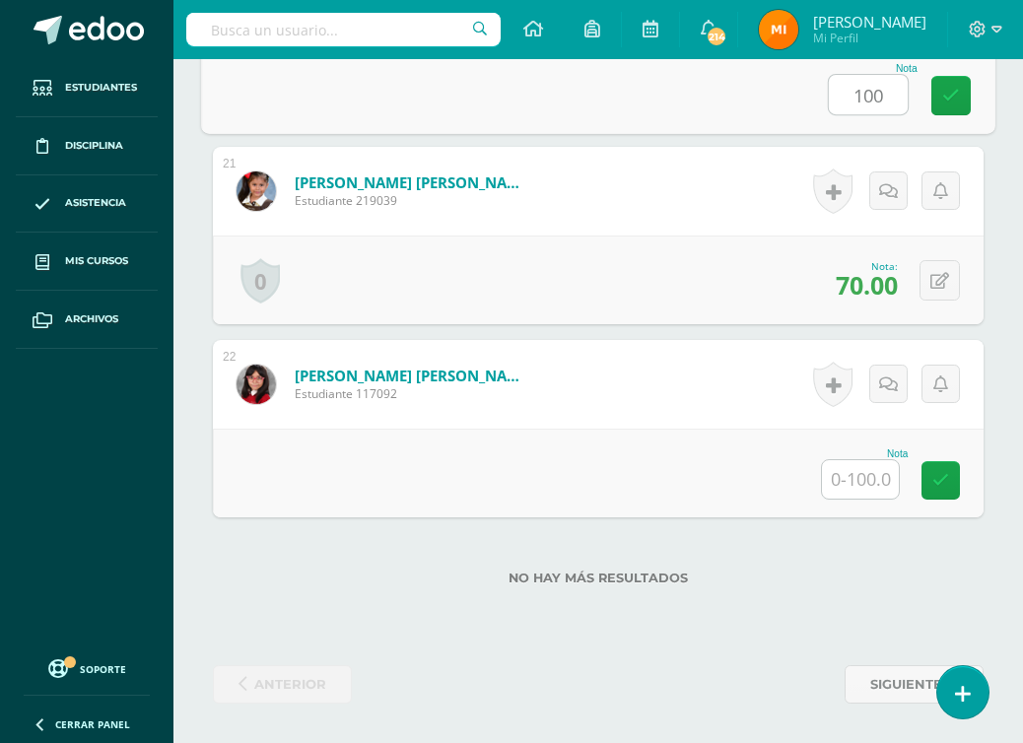
type input "100"
click at [870, 473] on input "text" at bounding box center [860, 479] width 77 height 38
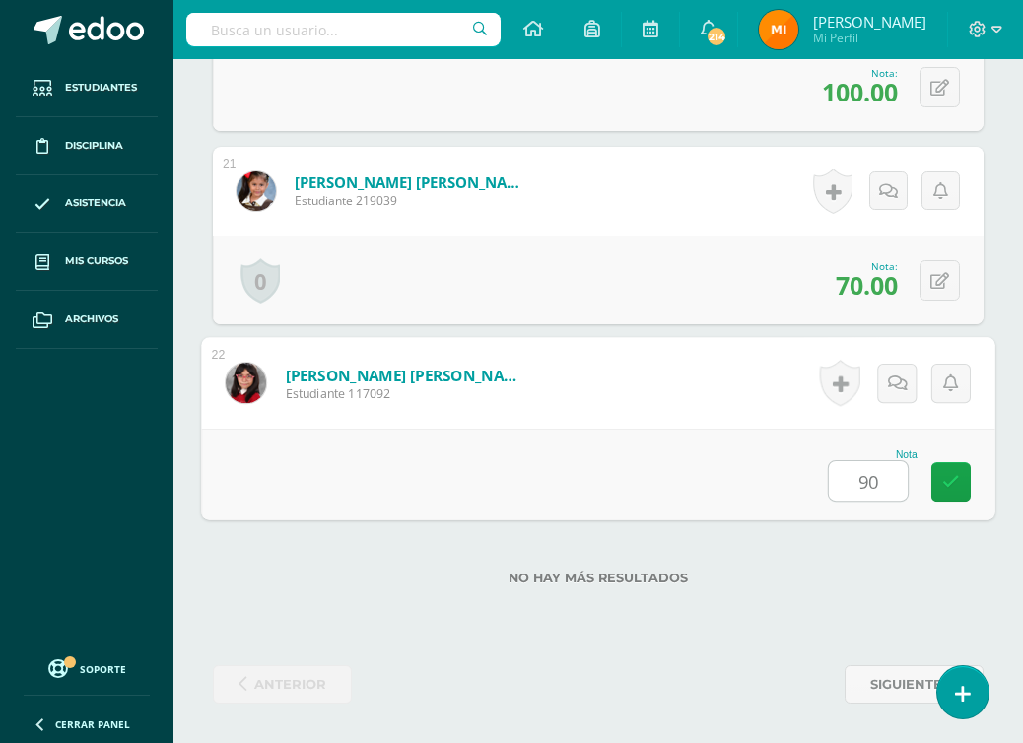
type input "90"
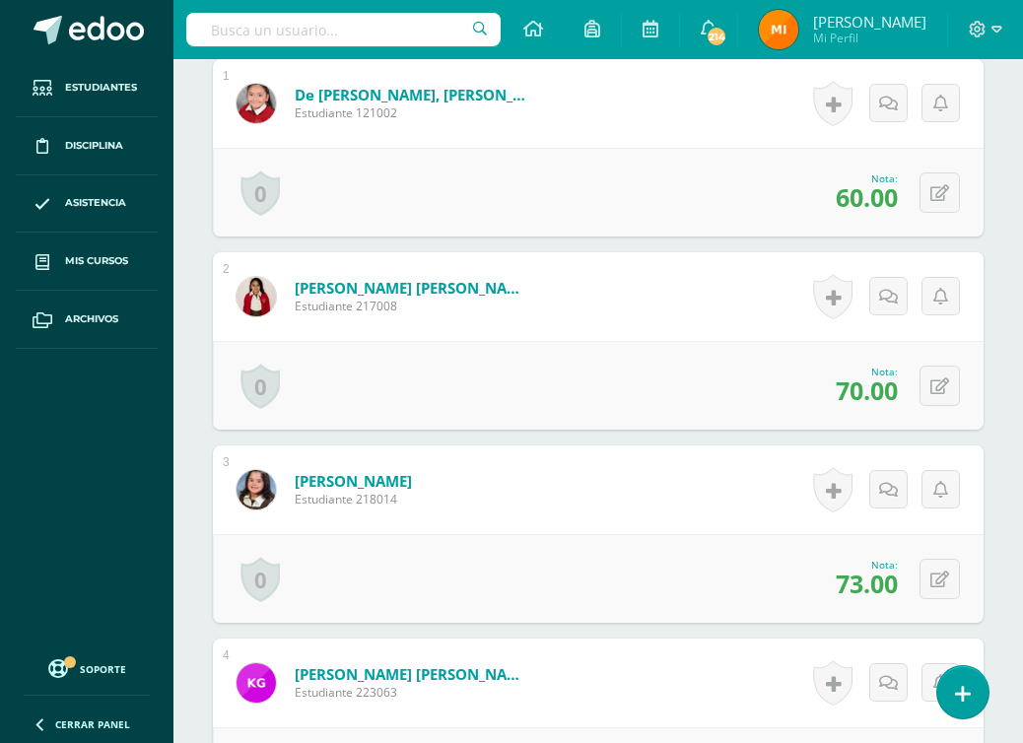
scroll to position [0, 0]
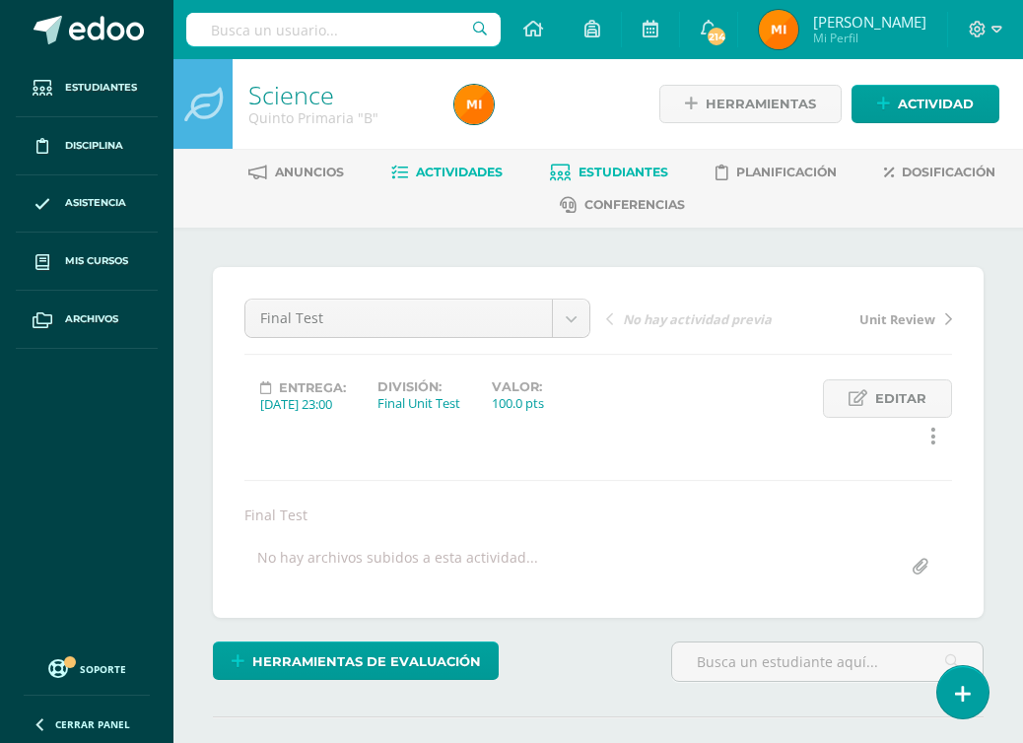
click at [617, 175] on span "Estudiantes" at bounding box center [624, 172] width 90 height 15
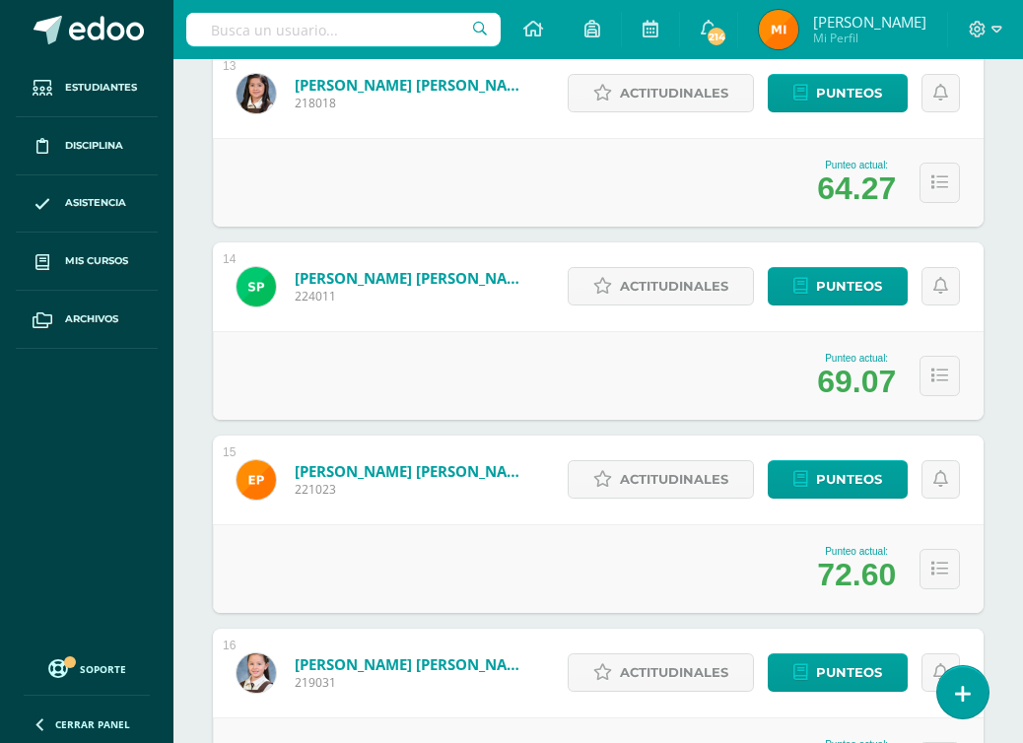
scroll to position [2055, 0]
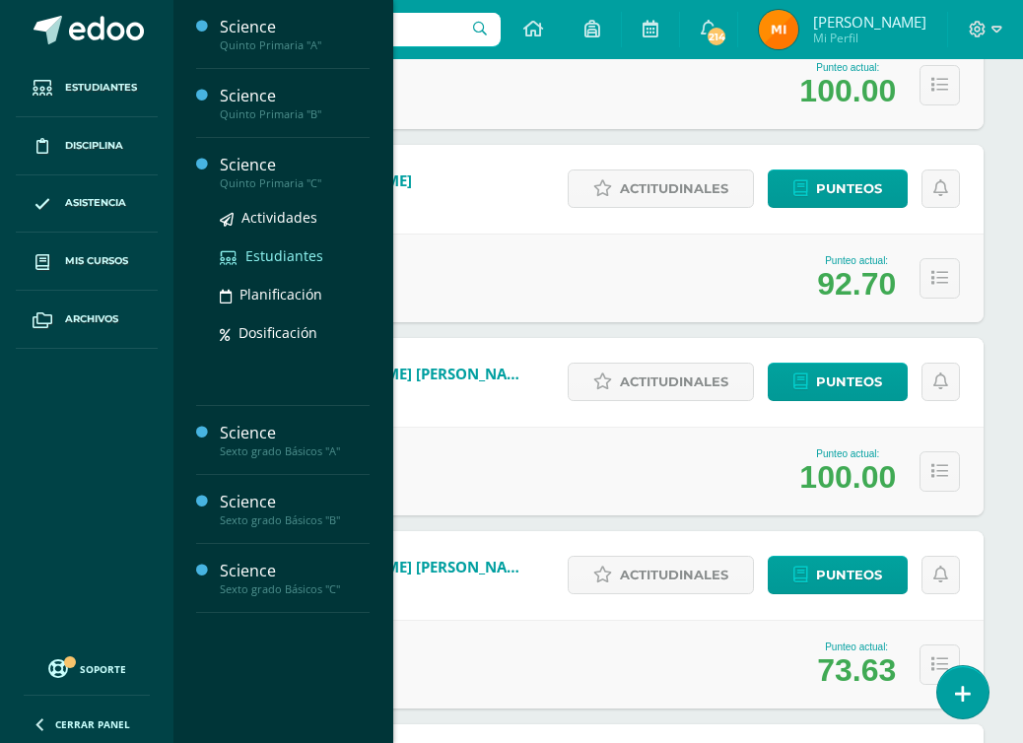
click at [287, 258] on span "Estudiantes" at bounding box center [284, 255] width 78 height 19
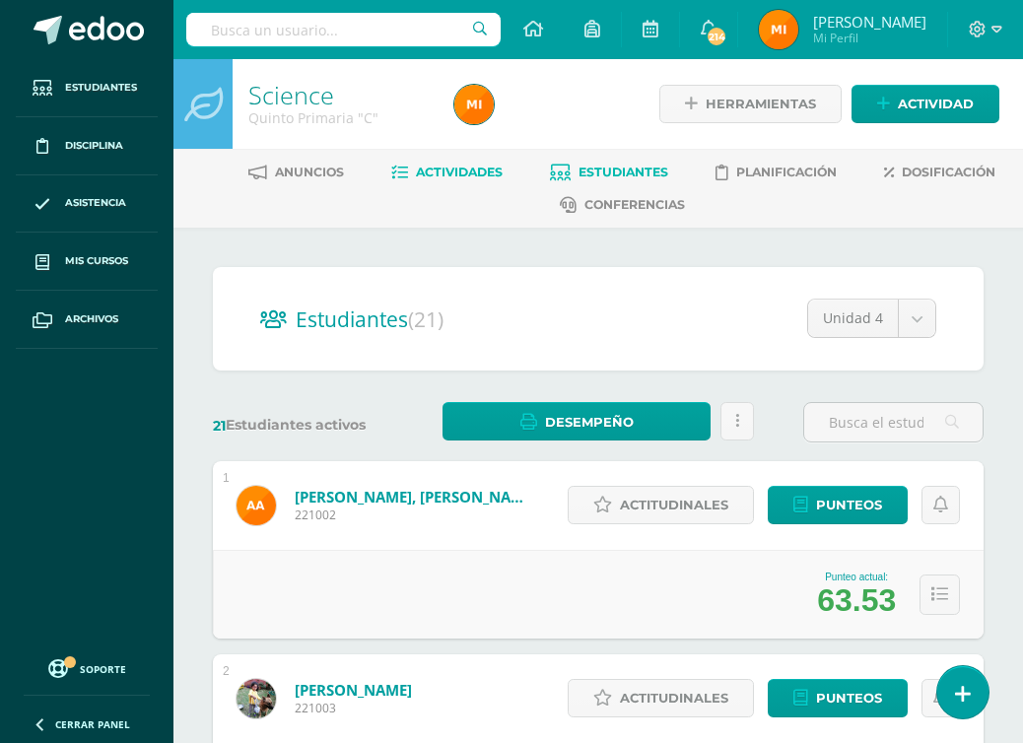
click at [468, 176] on span "Actividades" at bounding box center [459, 172] width 87 height 15
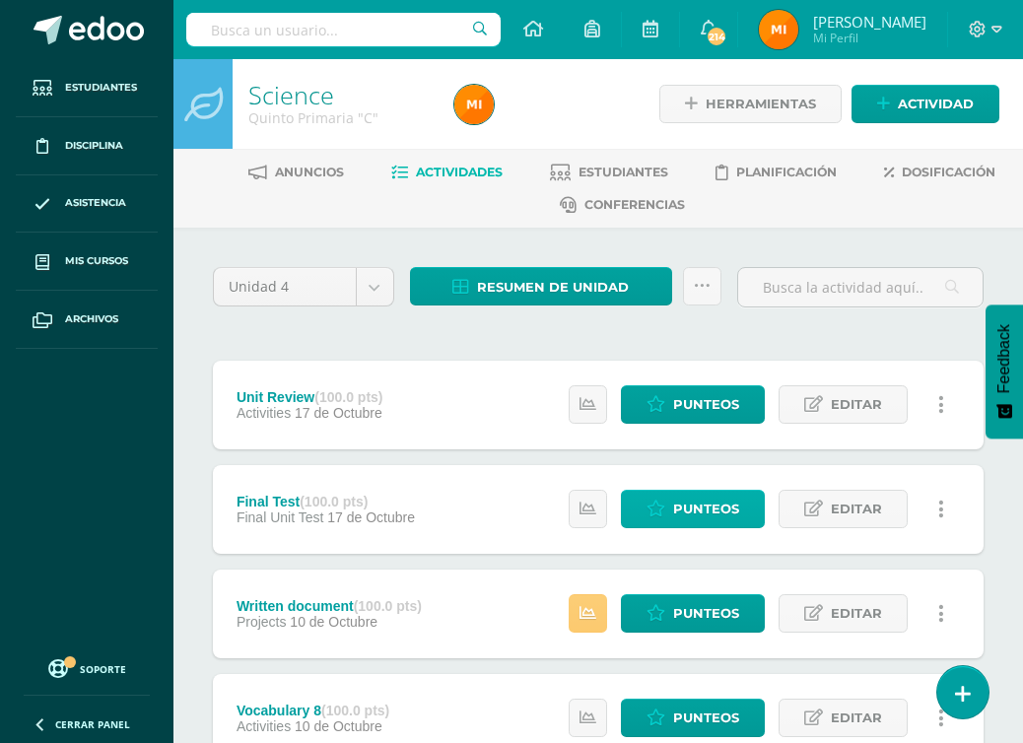
click at [704, 503] on span "Punteos" at bounding box center [706, 509] width 66 height 36
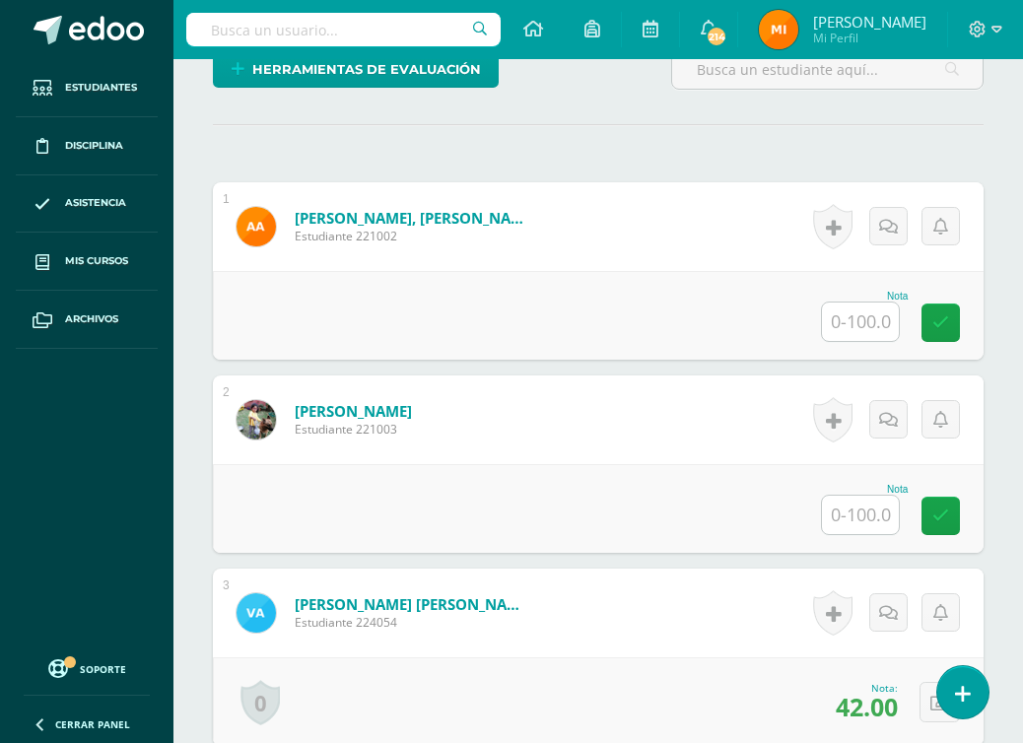
scroll to position [593, 0]
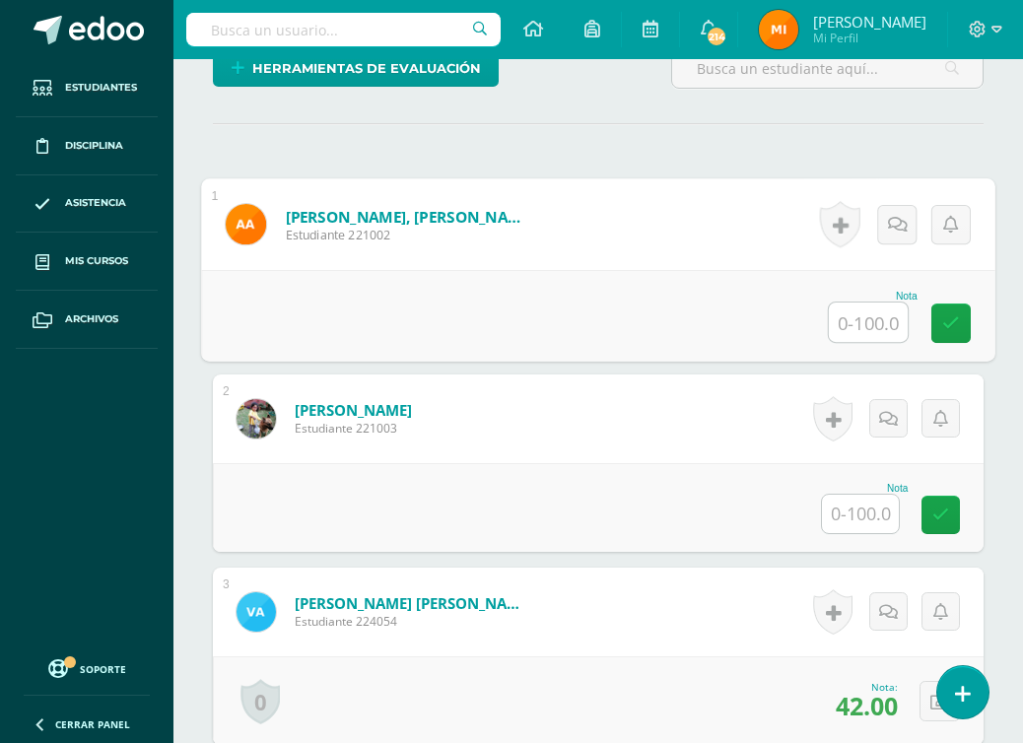
click at [880, 328] on input "text" at bounding box center [868, 322] width 79 height 39
paste input "100"
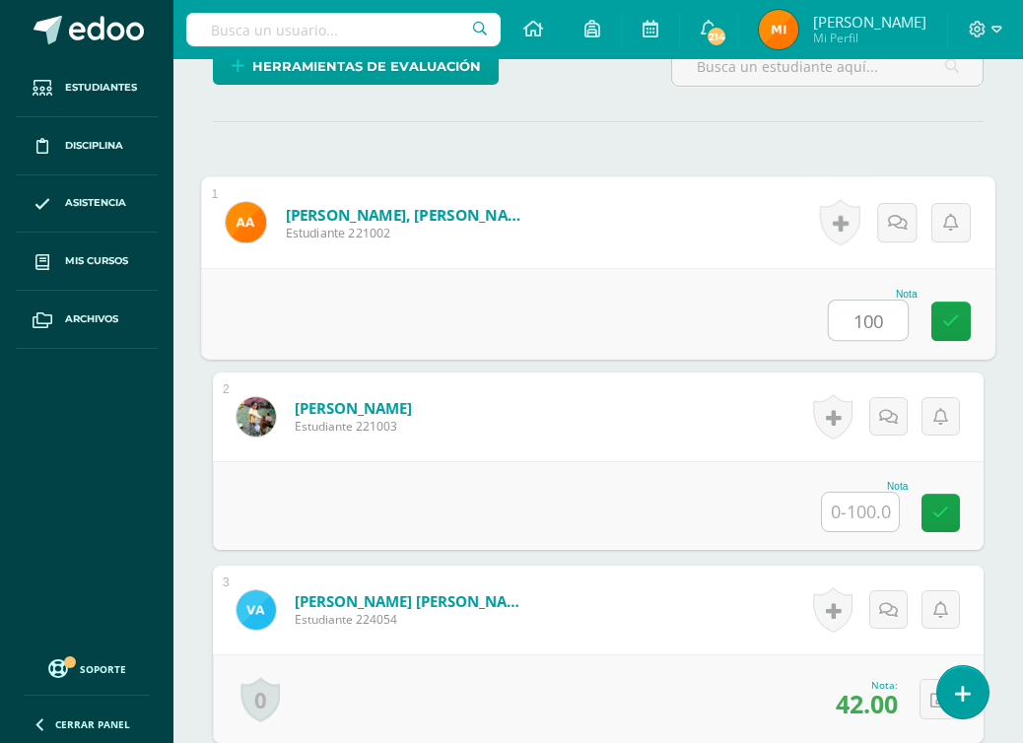
type input "100"
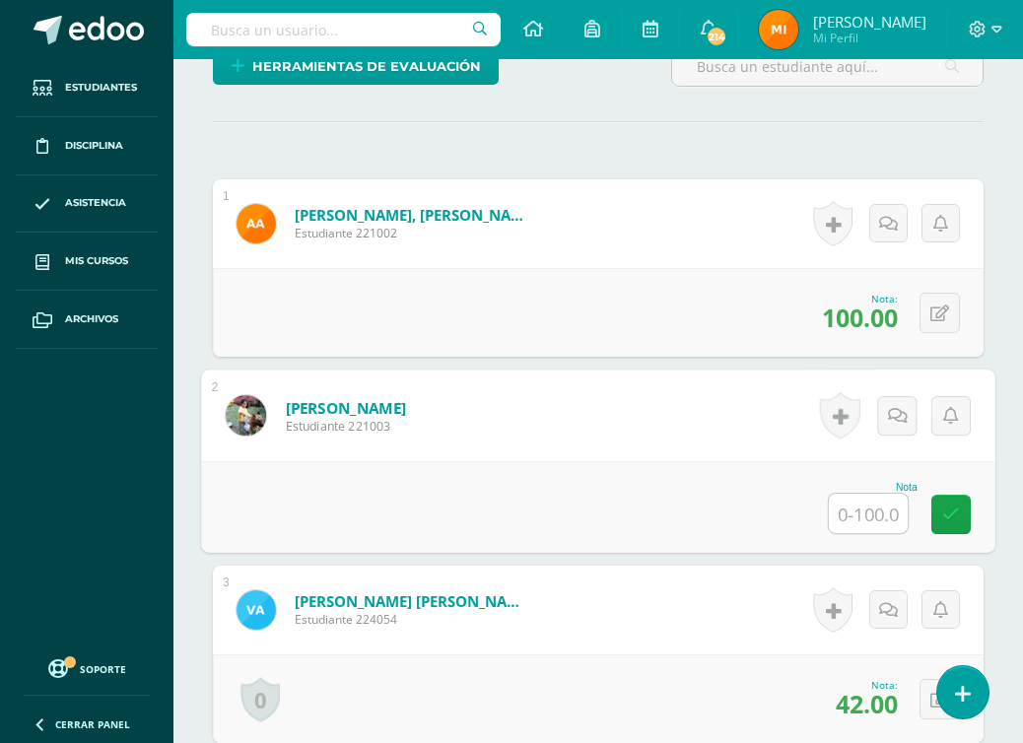
paste input "100"
type input "100"
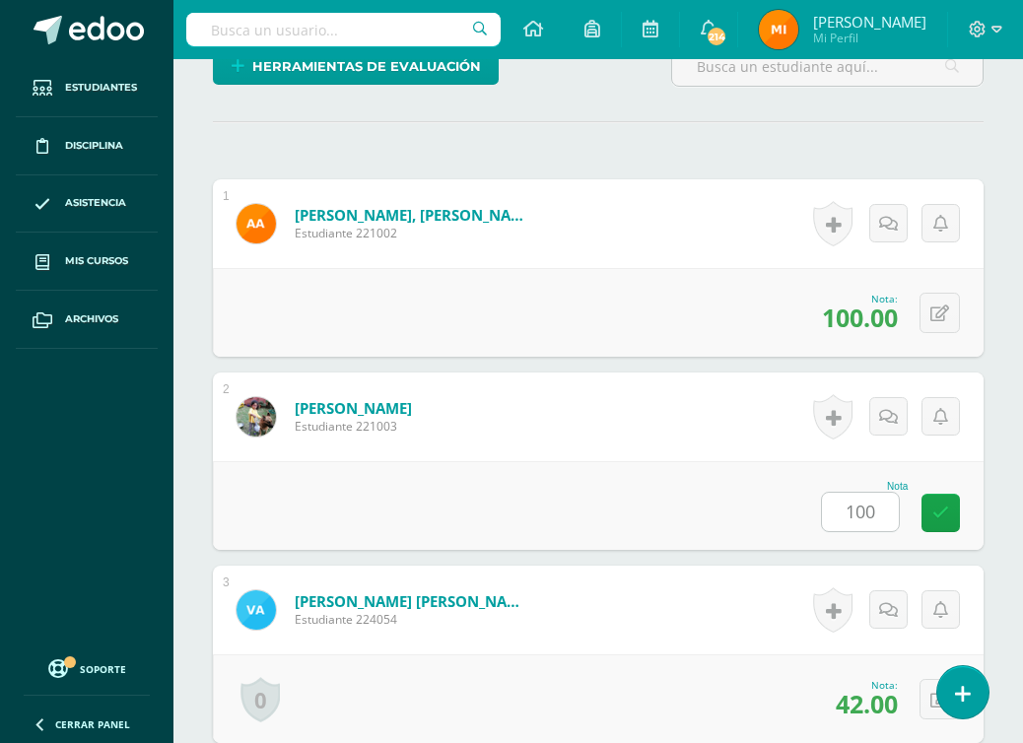
scroll to position [3636, 0]
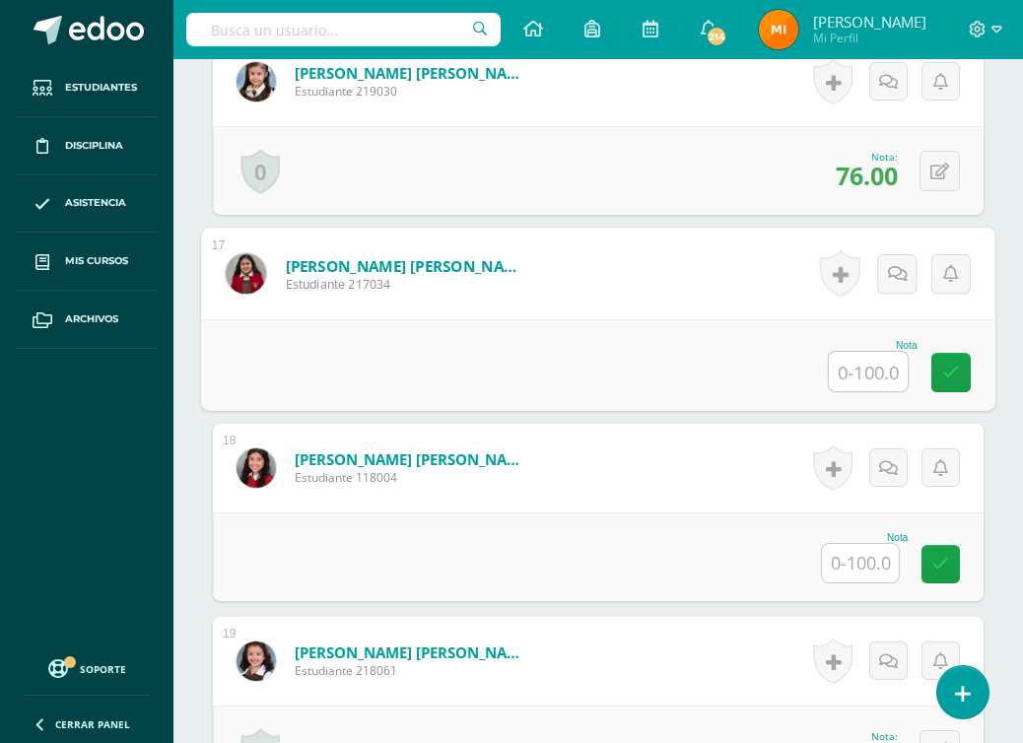
paste input "100"
type input "100"
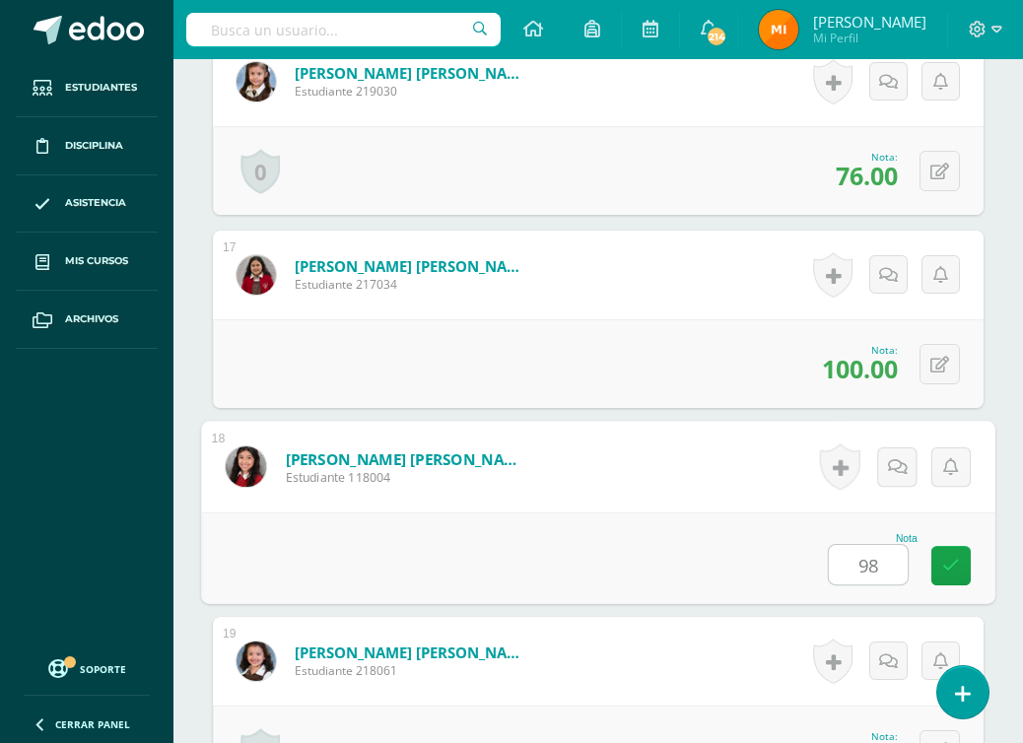
type input "98"
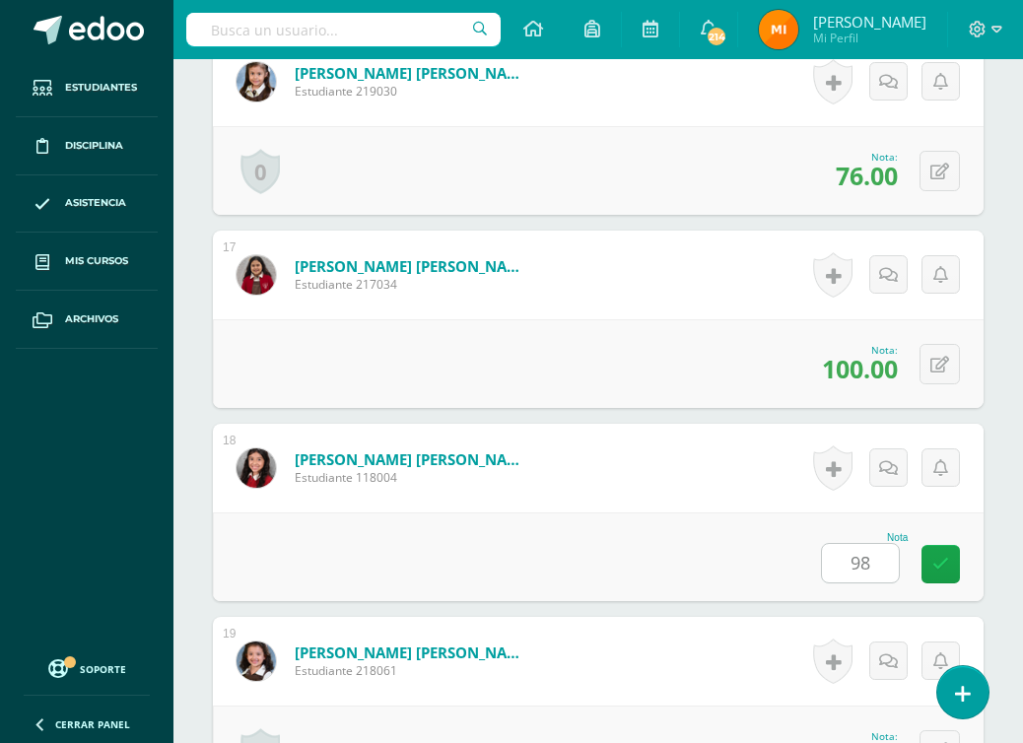
scroll to position [4299, 0]
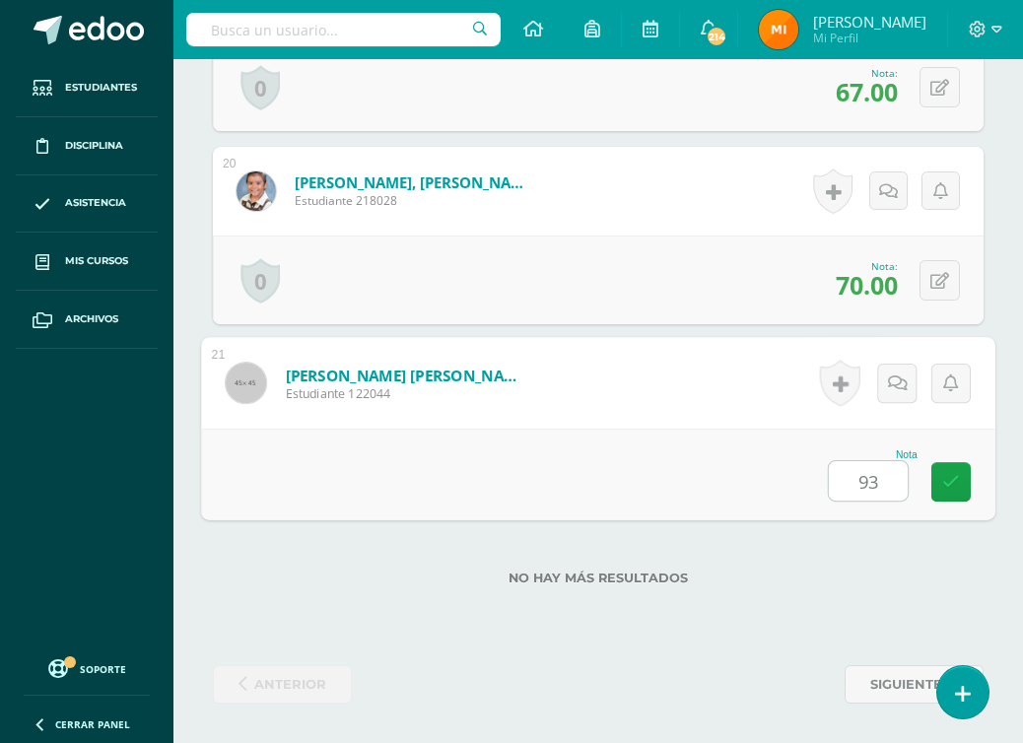
type input "93"
click at [970, 543] on div "No hay más resultados" at bounding box center [598, 564] width 771 height 92
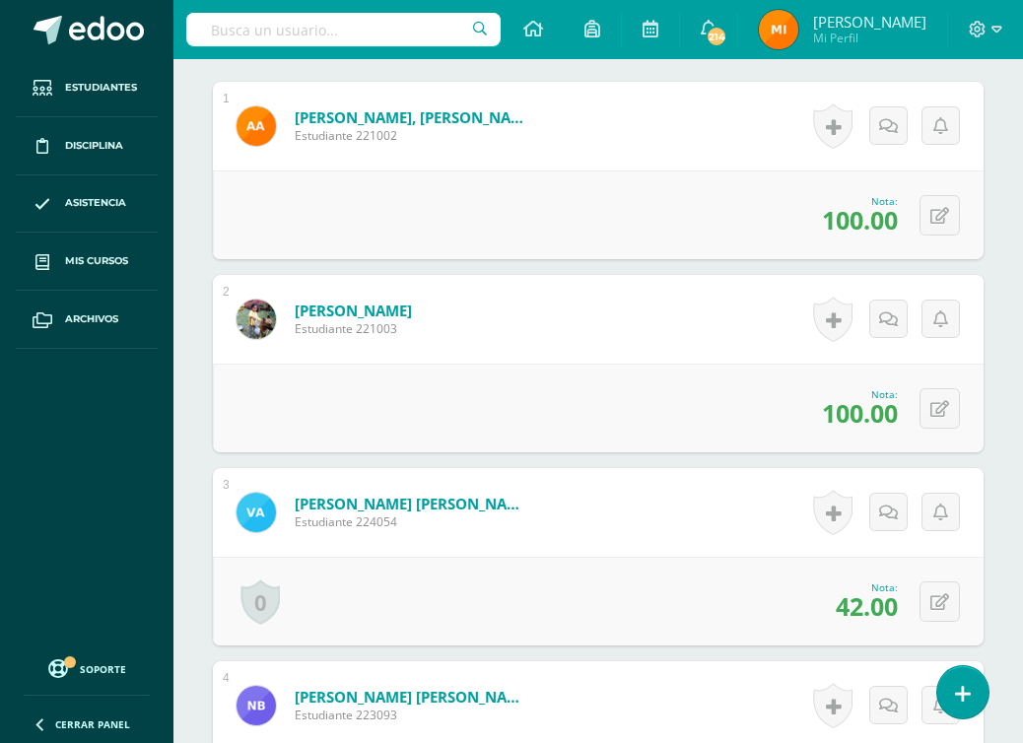
scroll to position [0, 0]
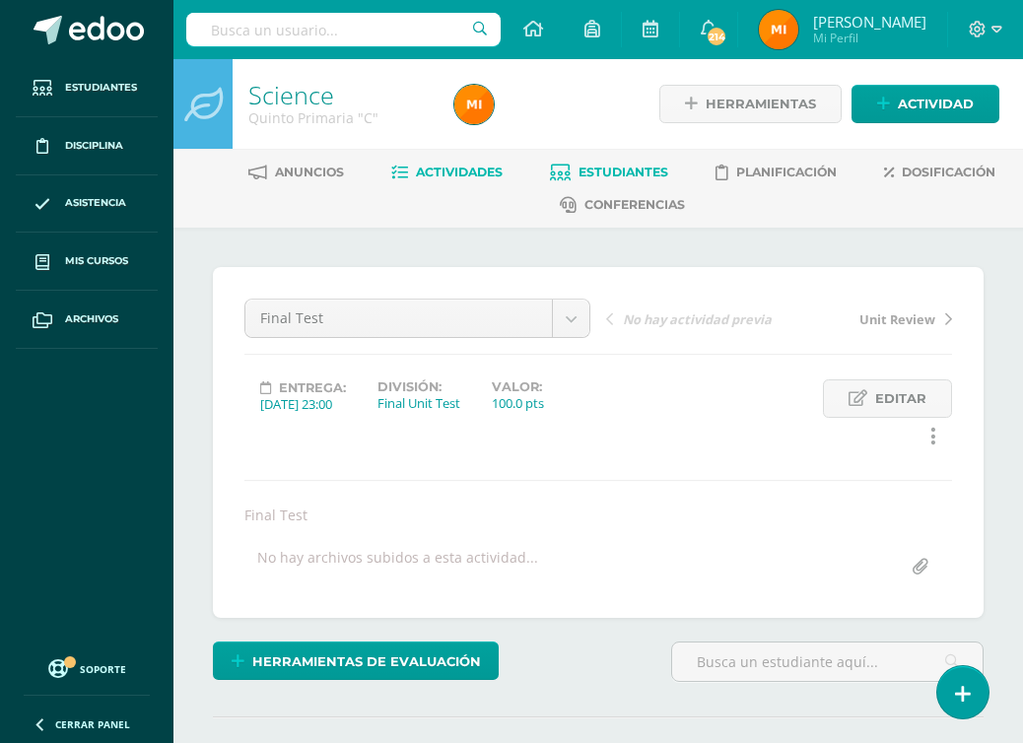
click at [611, 163] on link "Estudiantes" at bounding box center [609, 173] width 118 height 32
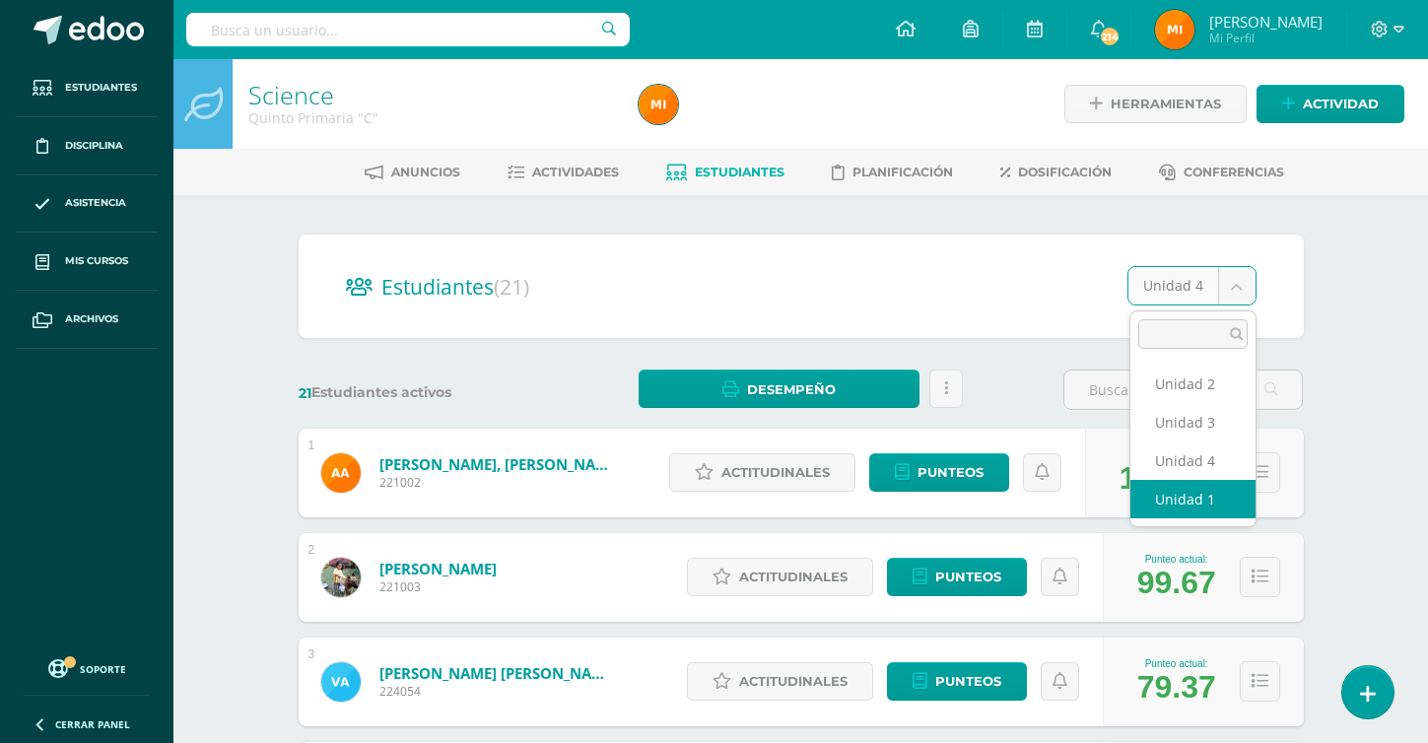
select select "/dashboard/teacher/section/3246/students/?unit=178274"
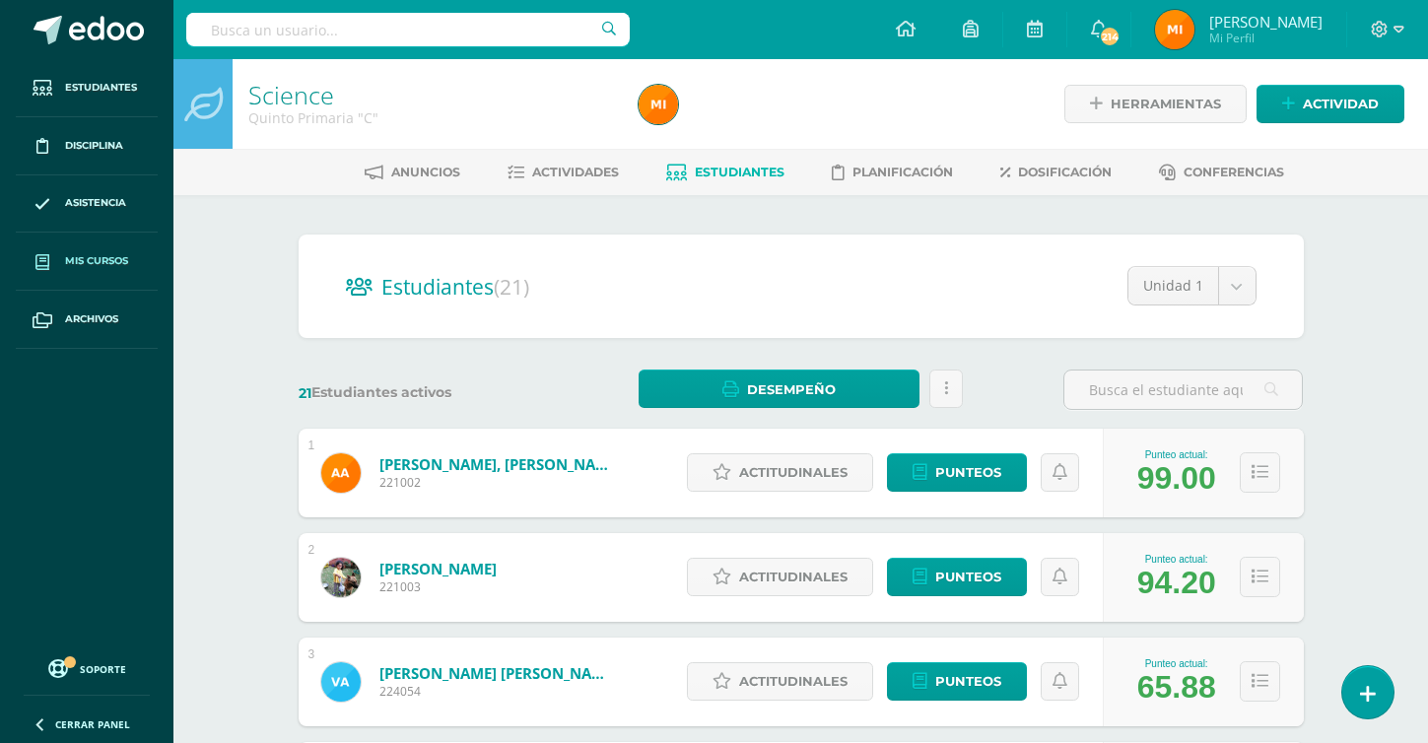
click at [108, 256] on span "Mis cursos" at bounding box center [96, 261] width 63 height 16
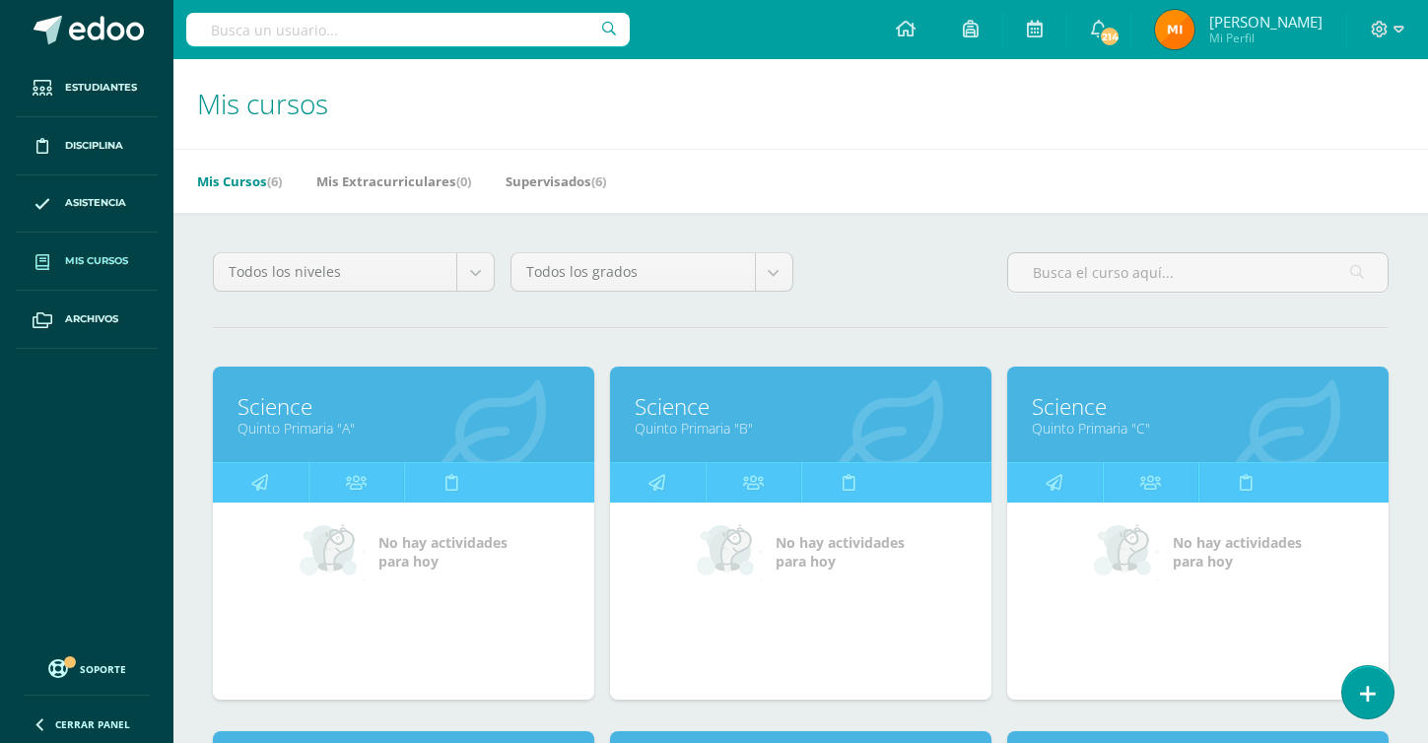
click at [410, 413] on link "Science" at bounding box center [404, 406] width 332 height 31
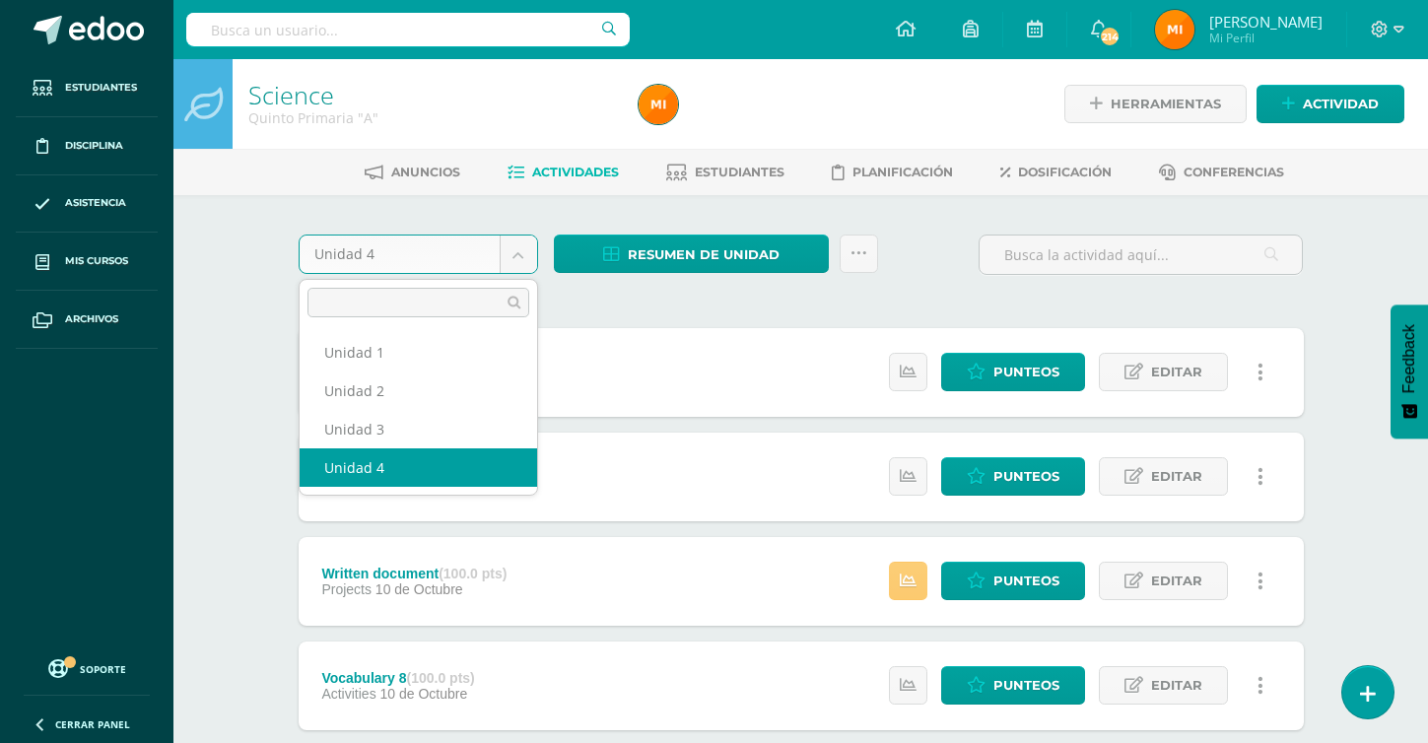
click at [527, 255] on body "Estudiantes Disciplina Asistencia Mis cursos Archivos Soporte Ayuda Reportar un…" at bounding box center [714, 741] width 1428 height 1482
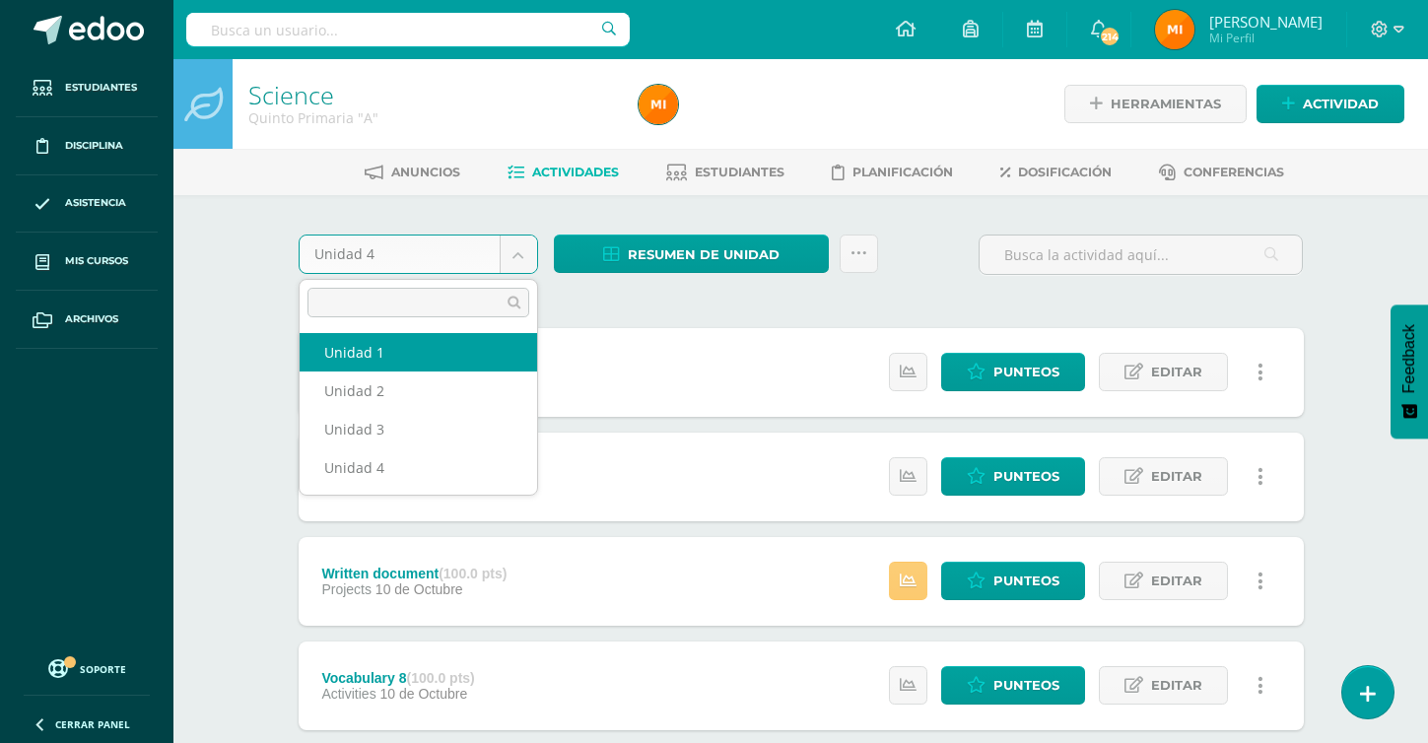
select select "Unidad 1"
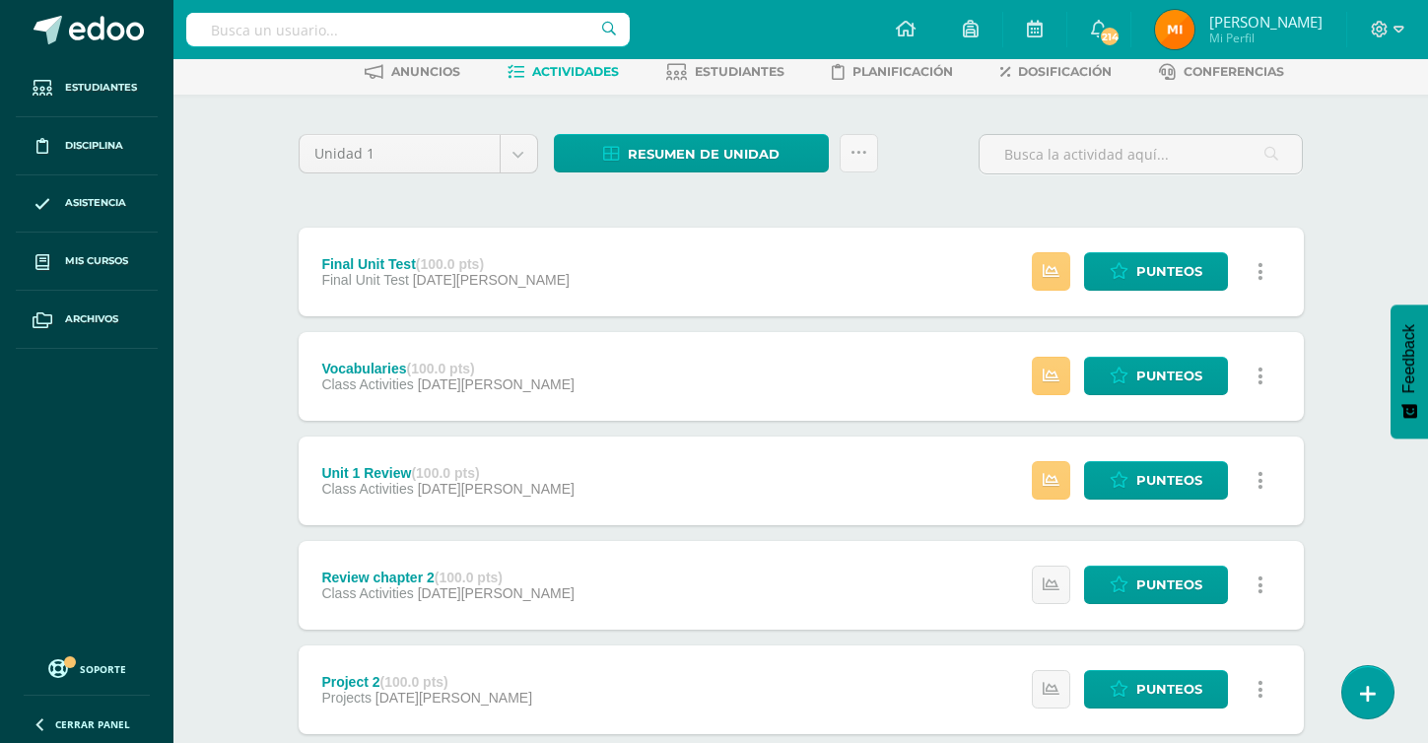
scroll to position [104, 0]
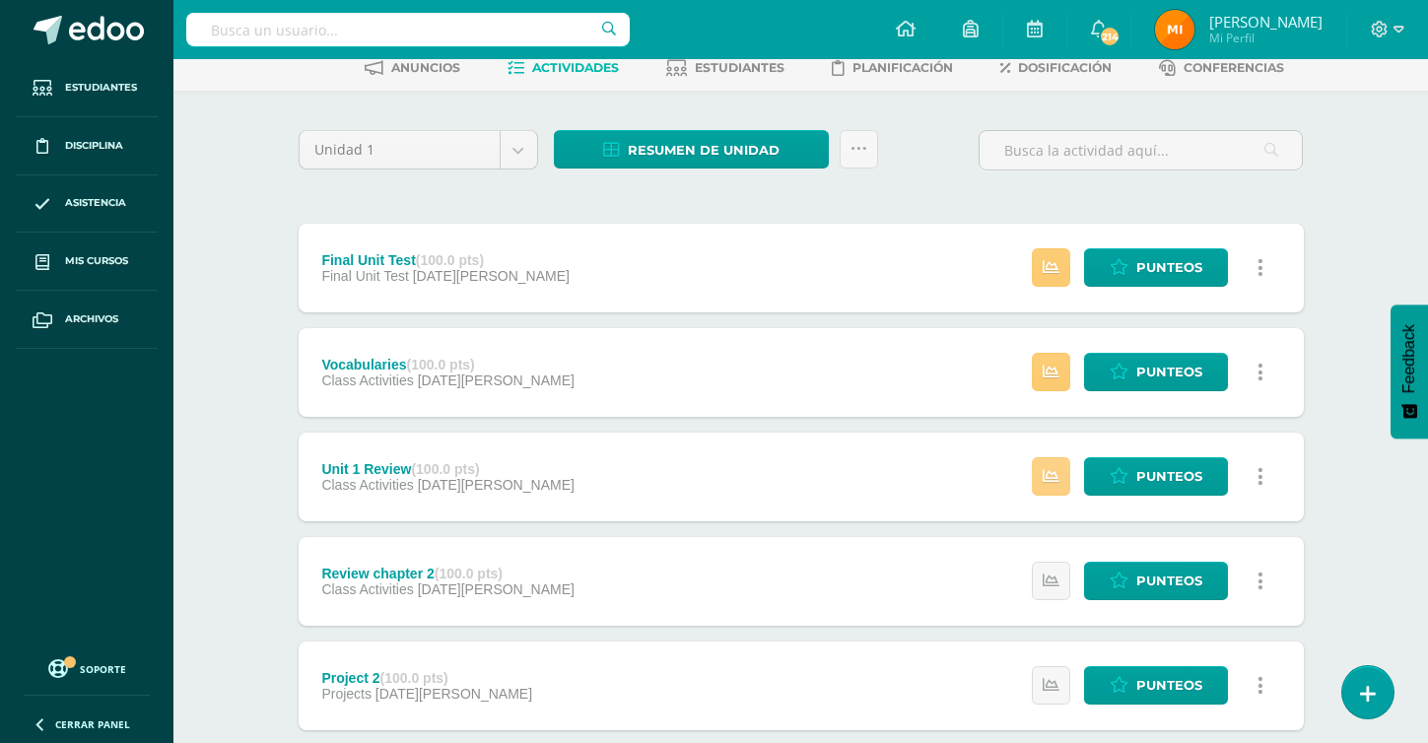
click at [1050, 479] on icon at bounding box center [1051, 476] width 17 height 17
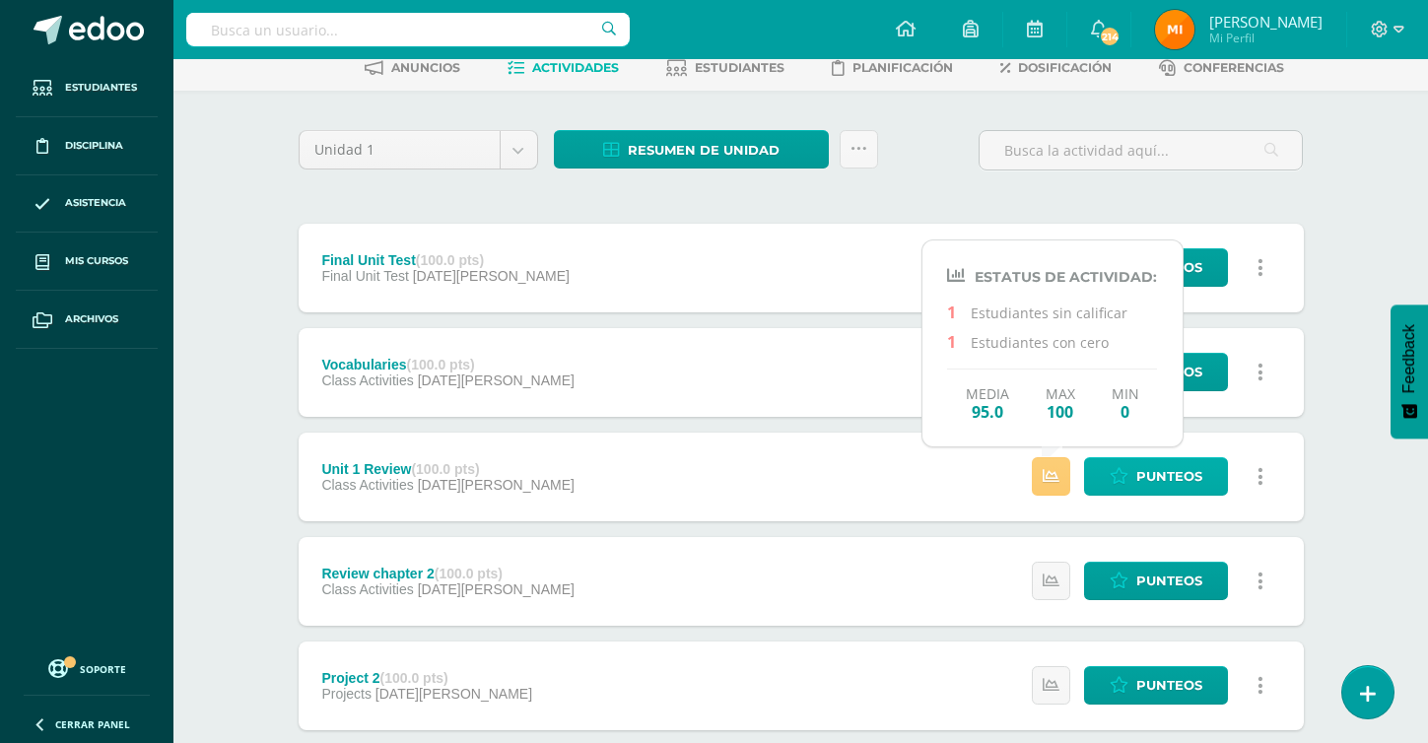
click at [1151, 481] on span "Punteos" at bounding box center [1170, 476] width 66 height 36
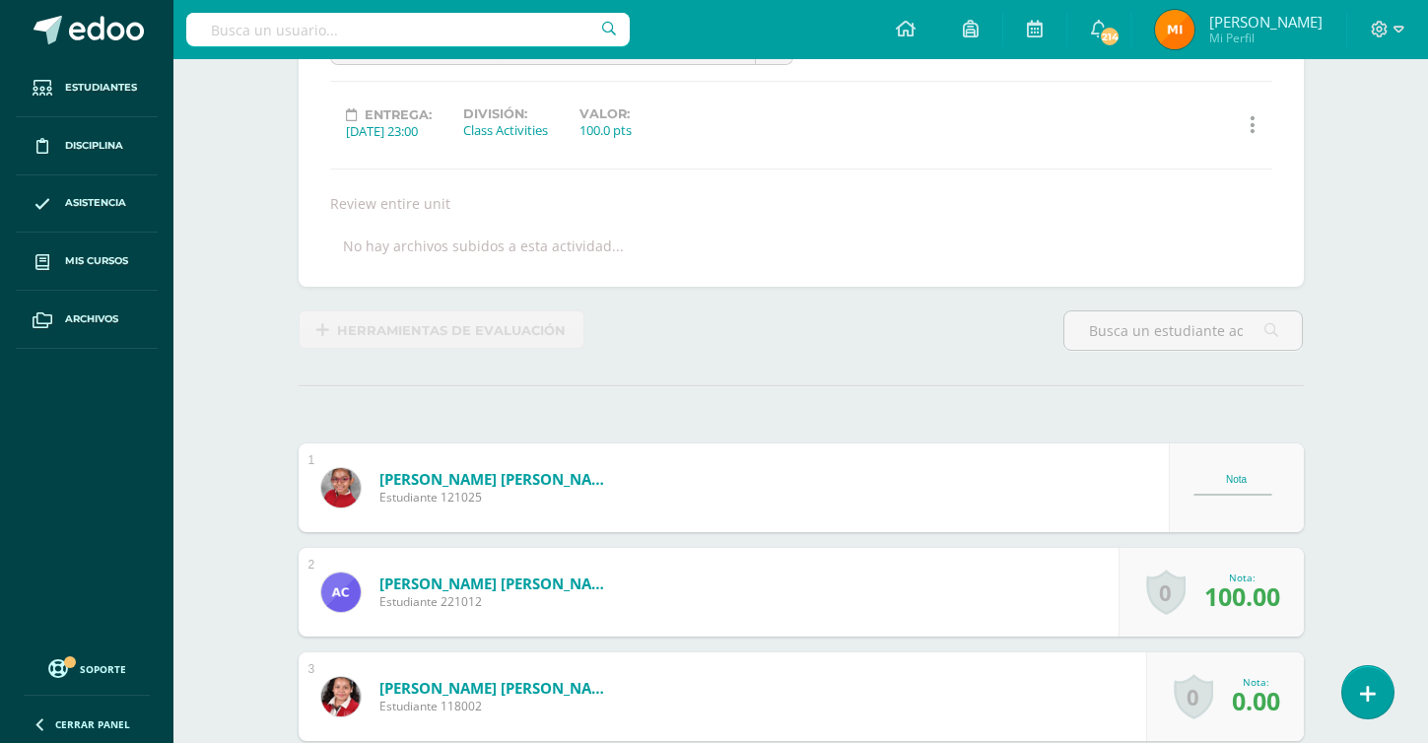
scroll to position [271, 0]
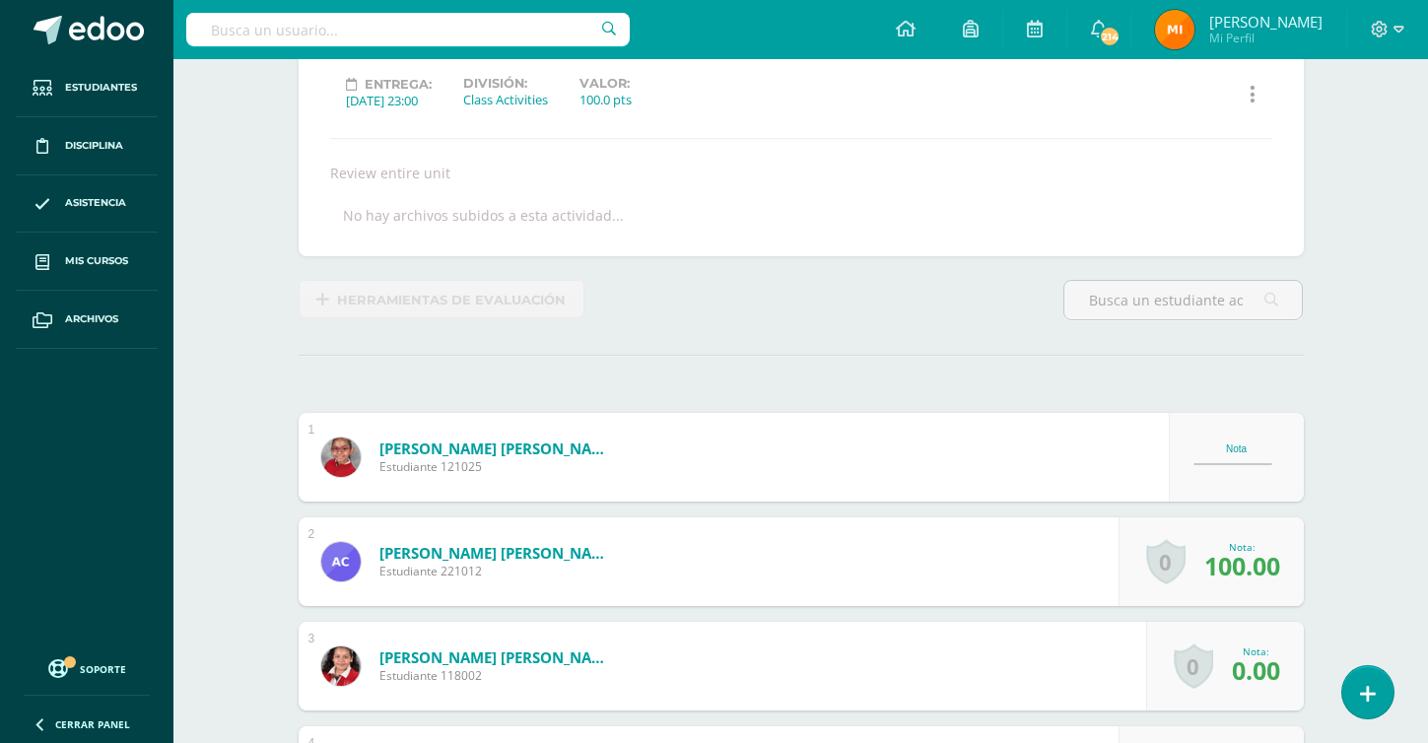
click at [1238, 453] on div "Nota" at bounding box center [1237, 449] width 87 height 11
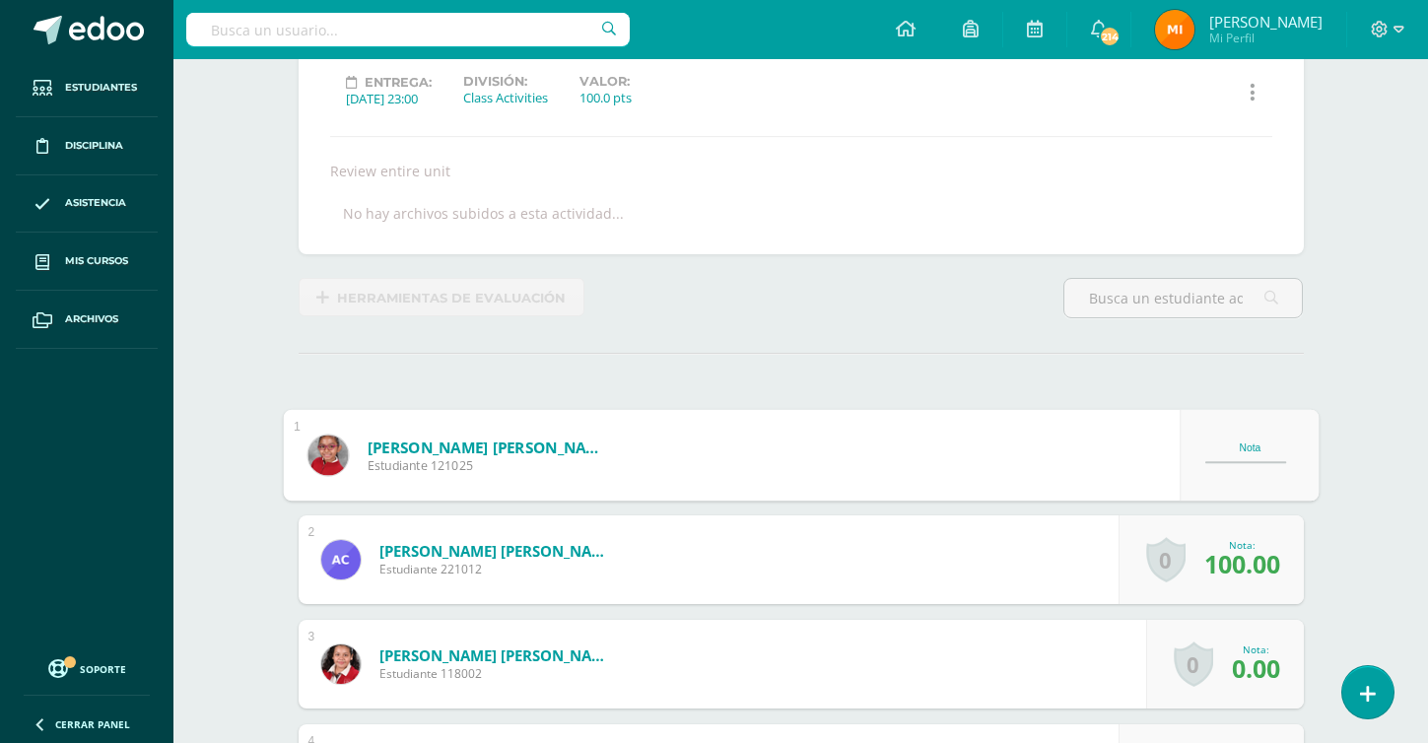
click at [545, 448] on link "Alvarez Pineda, Alisson Daniela" at bounding box center [489, 447] width 244 height 21
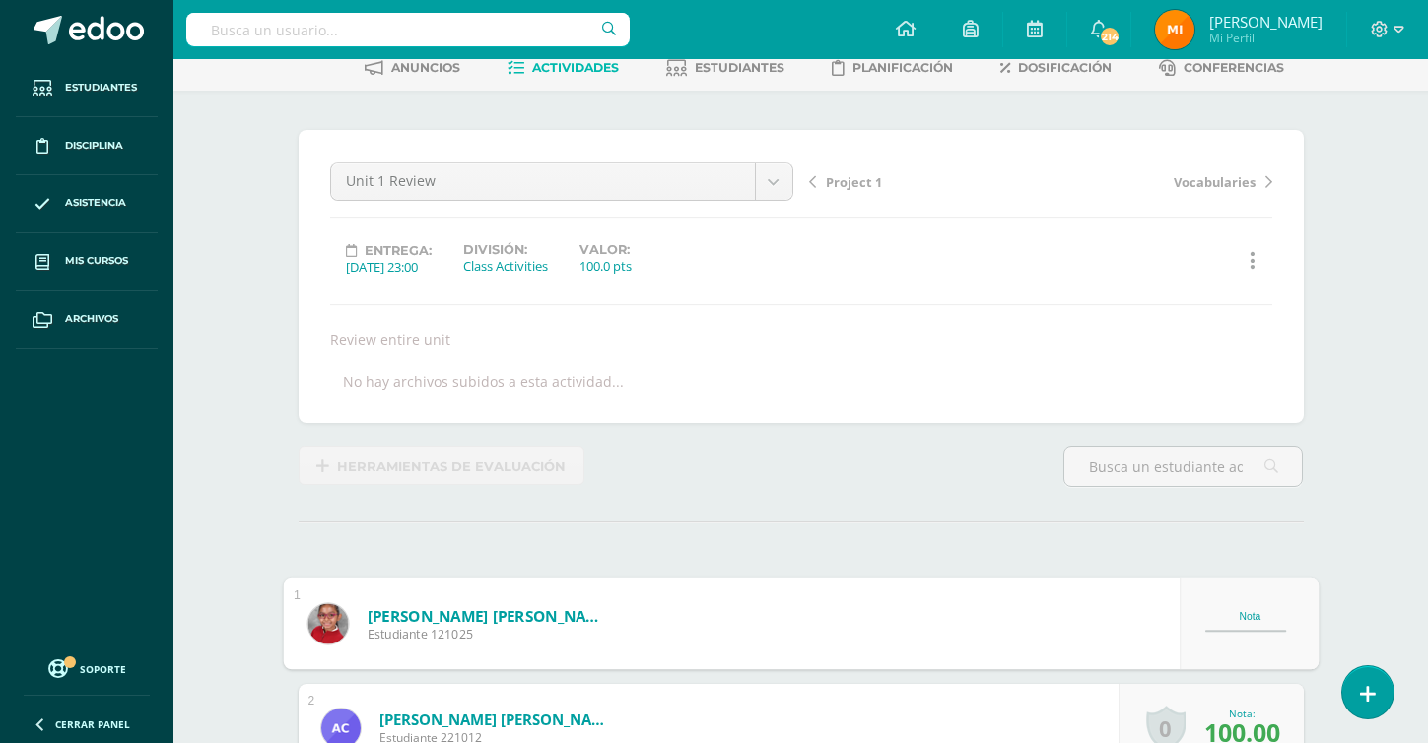
scroll to position [101, 0]
